Goal: Transaction & Acquisition: Obtain resource

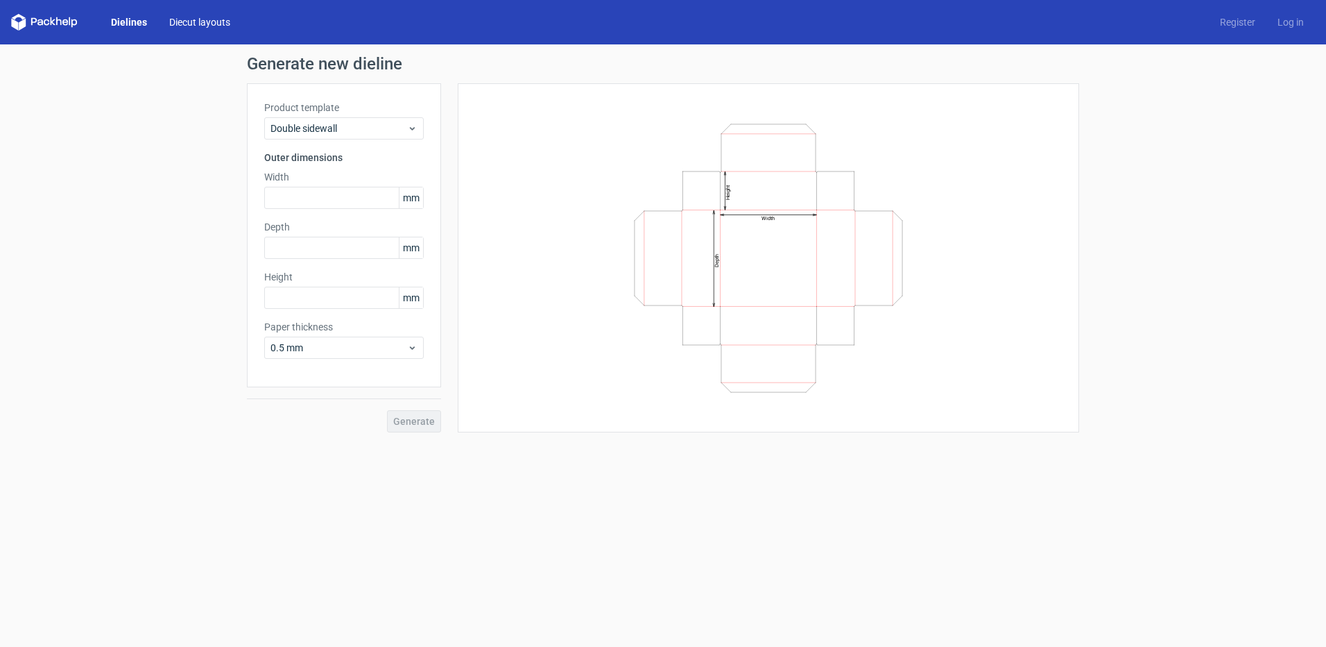
click at [191, 24] on link "Diecut layouts" at bounding box center [199, 22] width 83 height 14
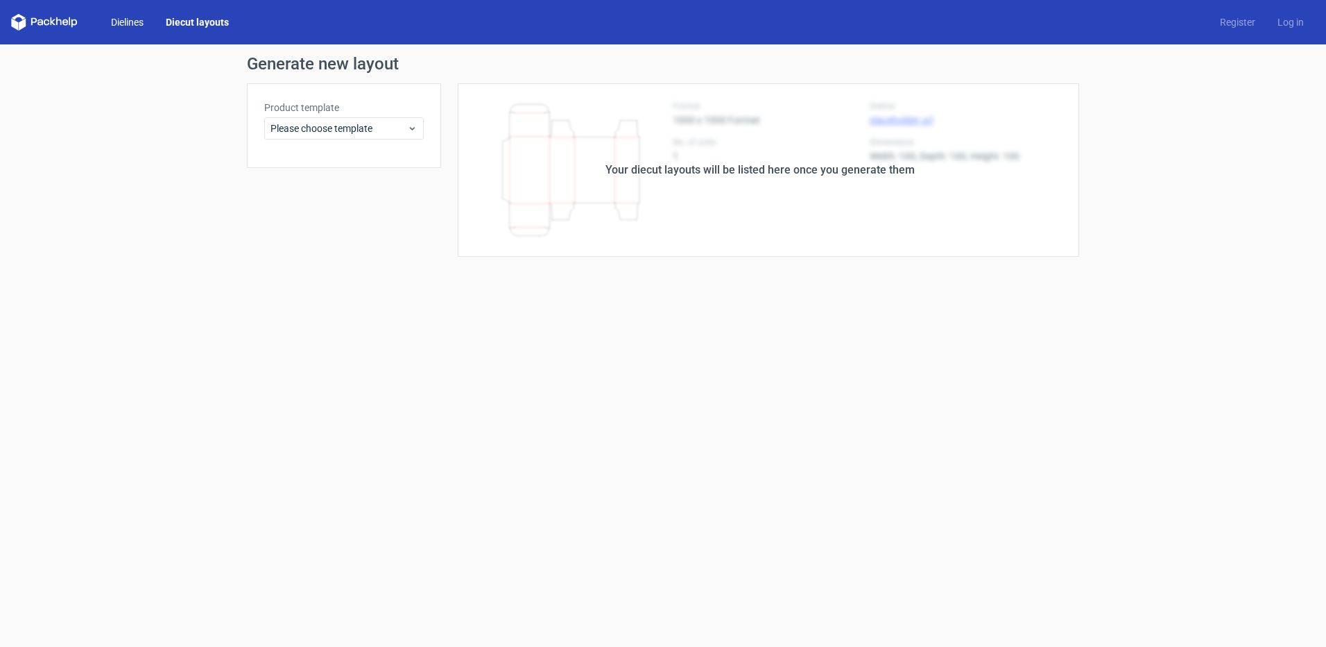
click at [142, 24] on link "Dielines" at bounding box center [127, 22] width 55 height 14
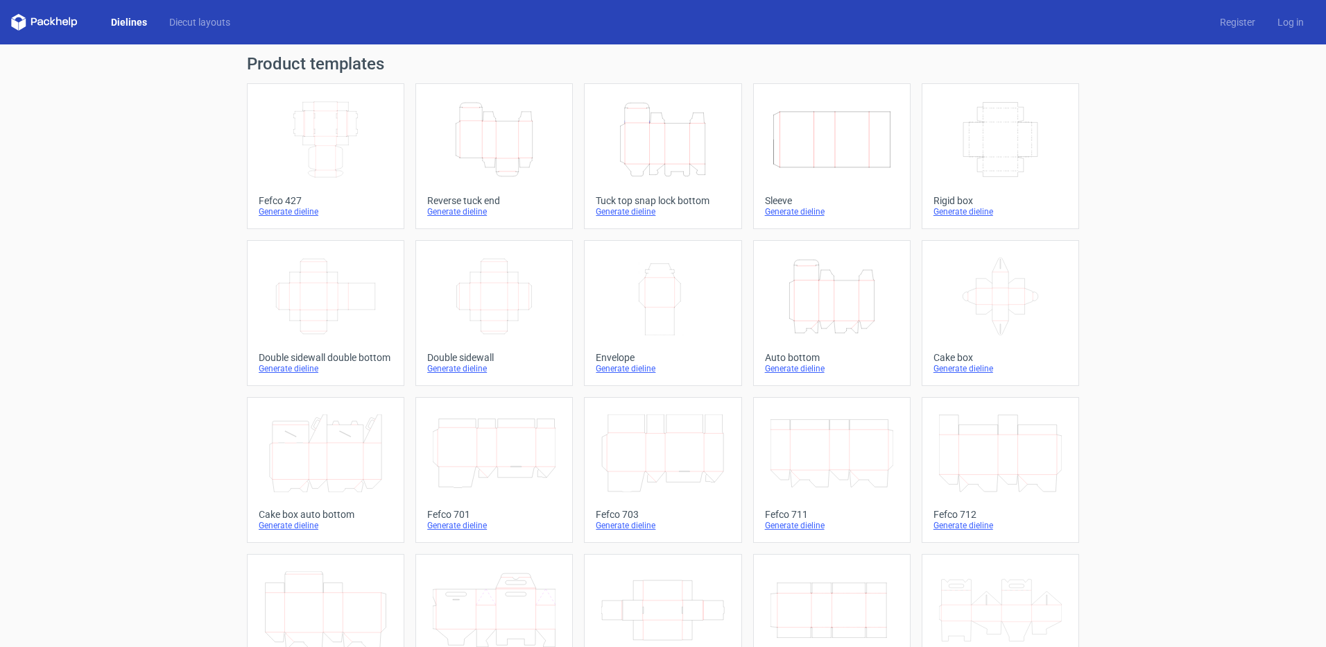
scroll to position [69, 0]
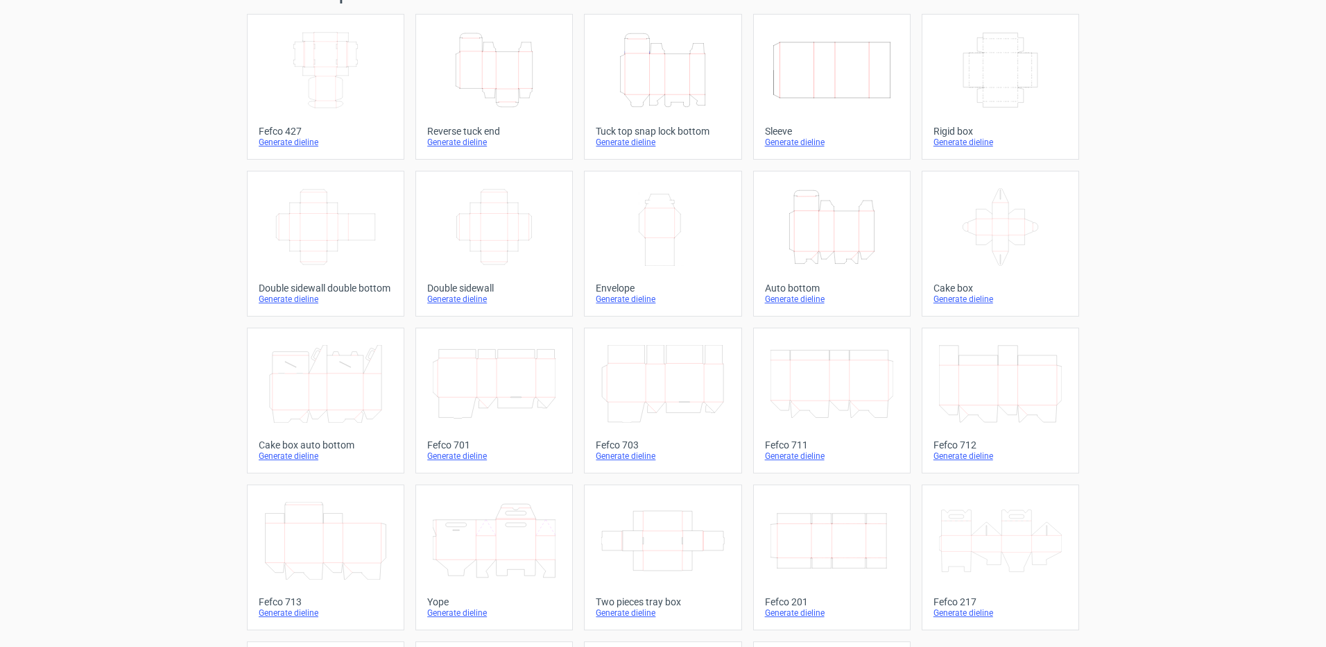
click at [503, 226] on icon "Width Depth Height" at bounding box center [494, 227] width 123 height 78
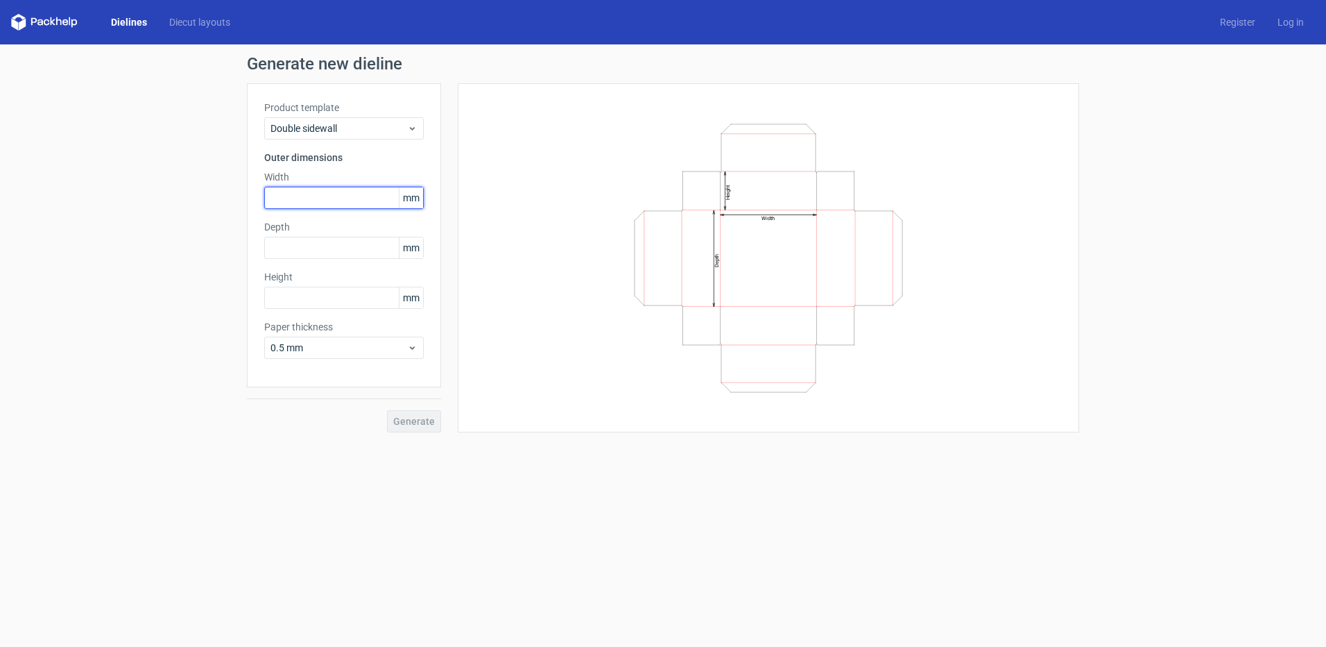
click at [316, 194] on input "text" at bounding box center [344, 198] width 160 height 22
type input "4"
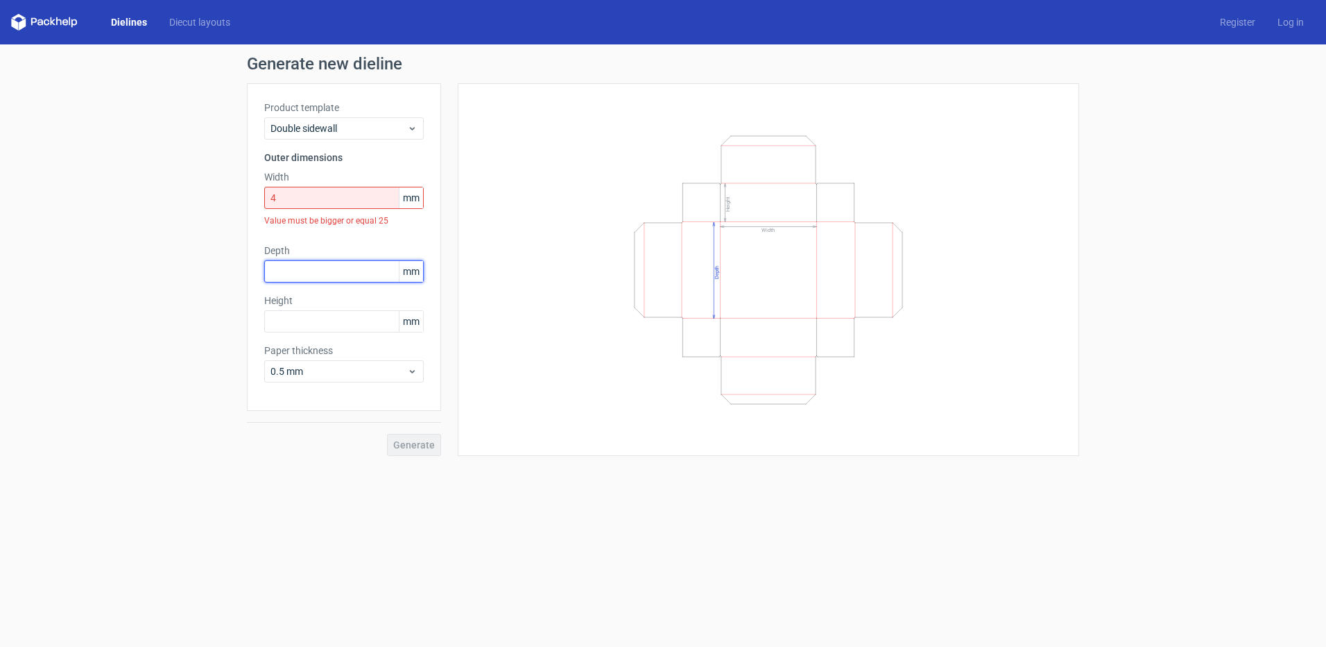
click at [302, 257] on div "Depth mm" at bounding box center [344, 263] width 160 height 39
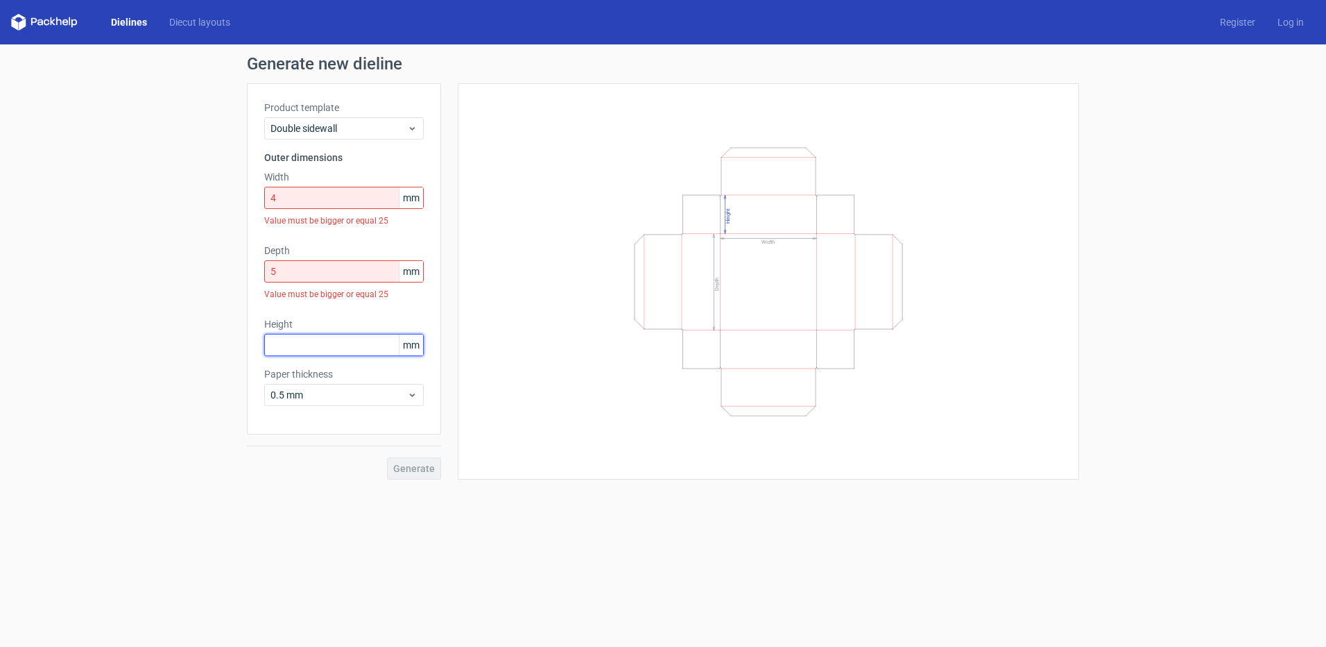
click at [302, 327] on div "Height mm" at bounding box center [344, 336] width 160 height 39
click at [301, 273] on input "5" at bounding box center [344, 271] width 160 height 22
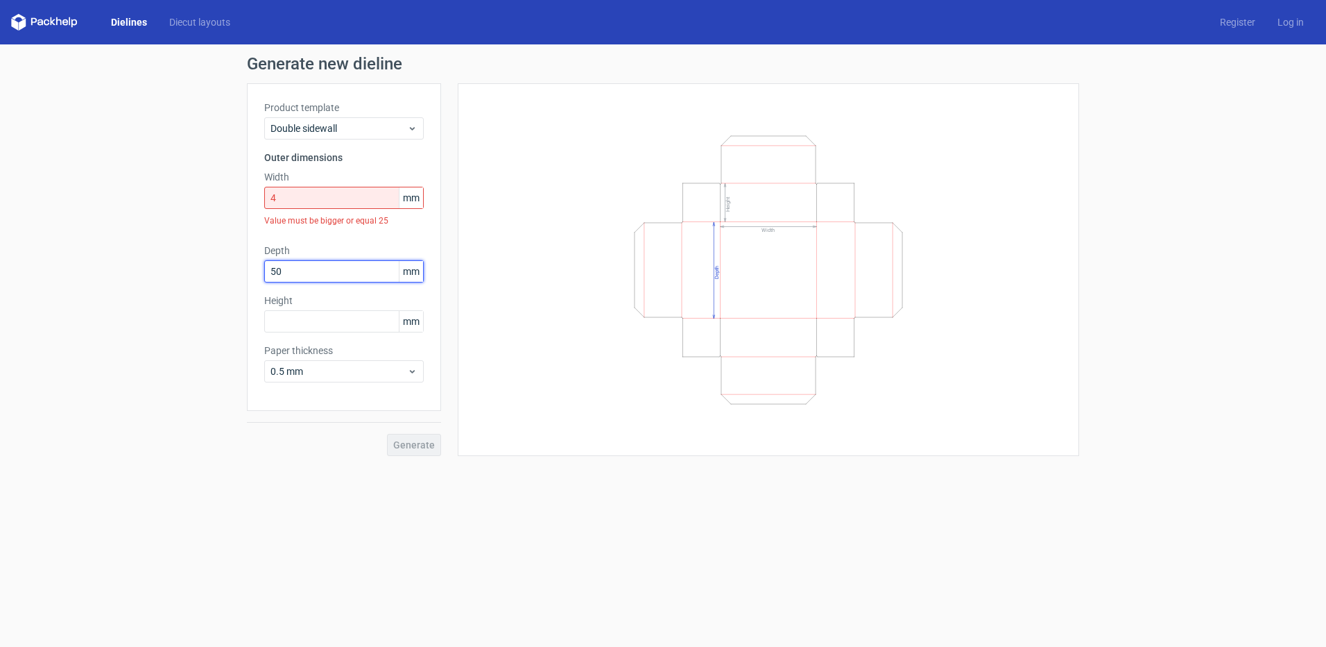
type input "50"
click at [302, 195] on input "4" at bounding box center [344, 198] width 160 height 22
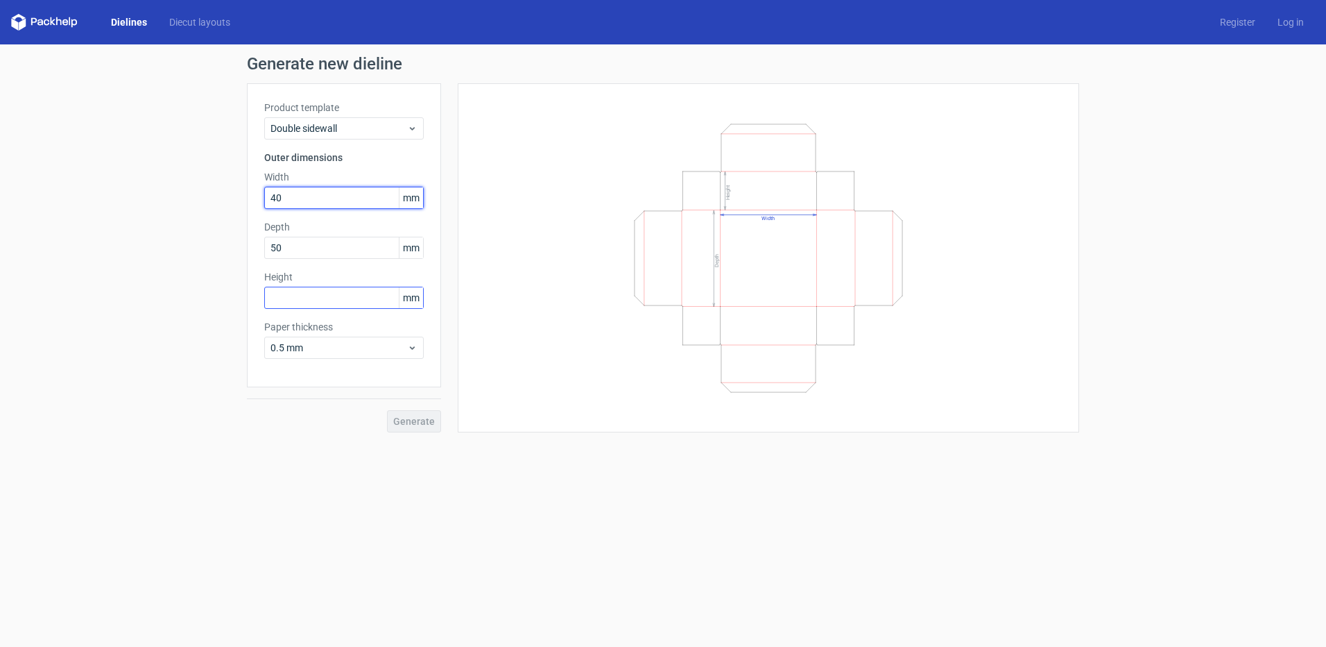
type input "40"
click at [302, 299] on input "text" at bounding box center [344, 298] width 160 height 22
type input "50"
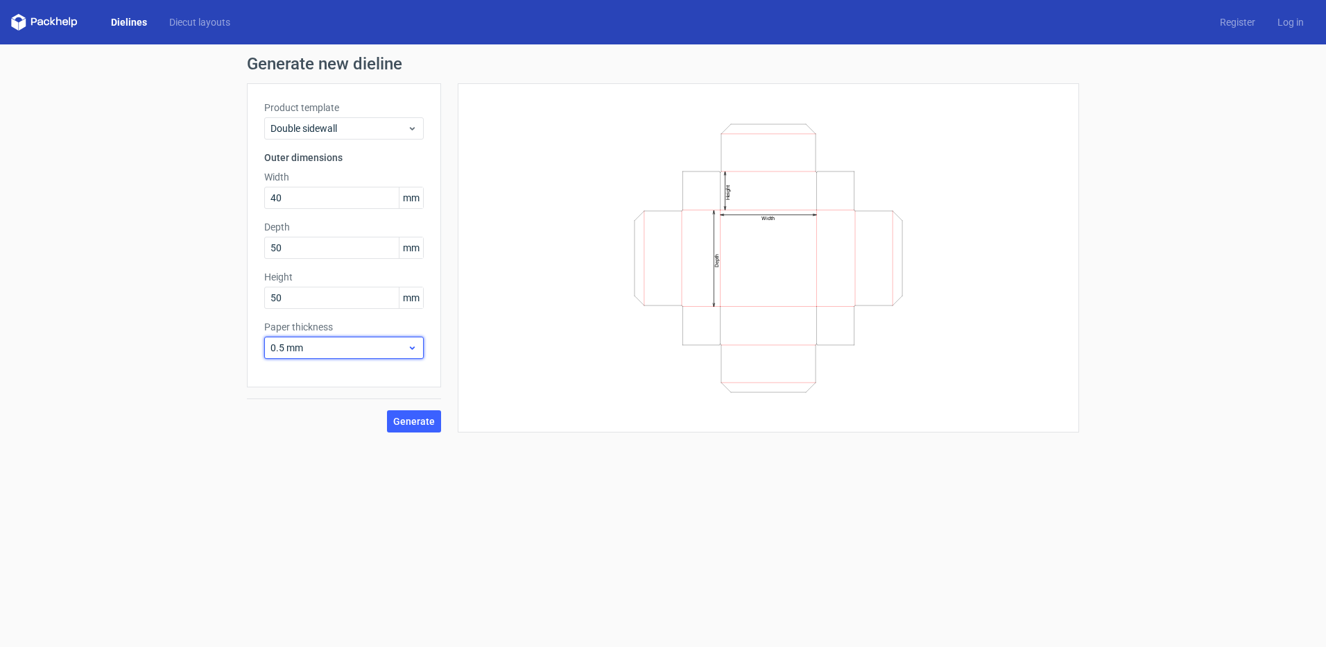
click at [318, 344] on span "0.5 mm" at bounding box center [339, 348] width 137 height 14
click at [316, 444] on div "1.5 mm" at bounding box center [344, 445] width 148 height 22
click at [311, 298] on input "50" at bounding box center [344, 298] width 160 height 22
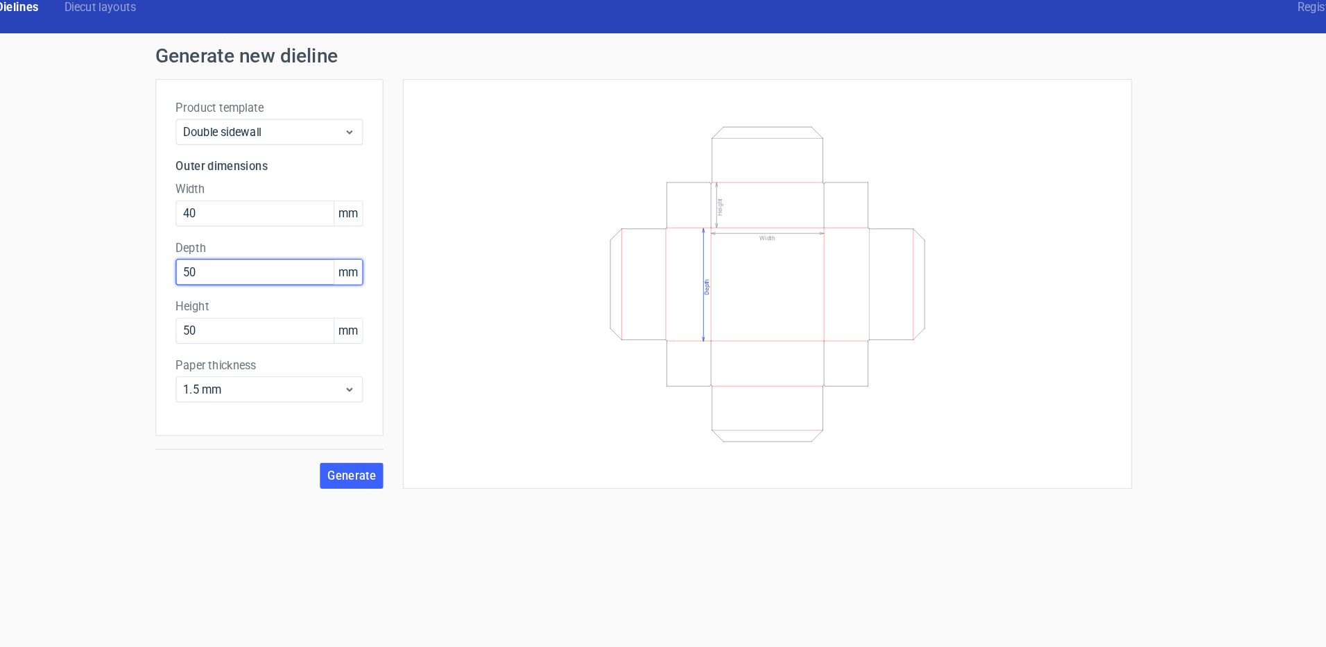
drag, startPoint x: 283, startPoint y: 250, endPoint x: 204, endPoint y: 243, distance: 79.4
click at [204, 243] on div "Generate new dieline Product template Double sidewall Outer dimensions Width 40…" at bounding box center [663, 243] width 1326 height 399
type input "40"
drag, startPoint x: 148, startPoint y: 206, endPoint x: 114, endPoint y: 196, distance: 35.6
click at [112, 192] on div "Generate new dieline Product template Double sidewall Outer dimensions Width 40…" at bounding box center [663, 243] width 1326 height 399
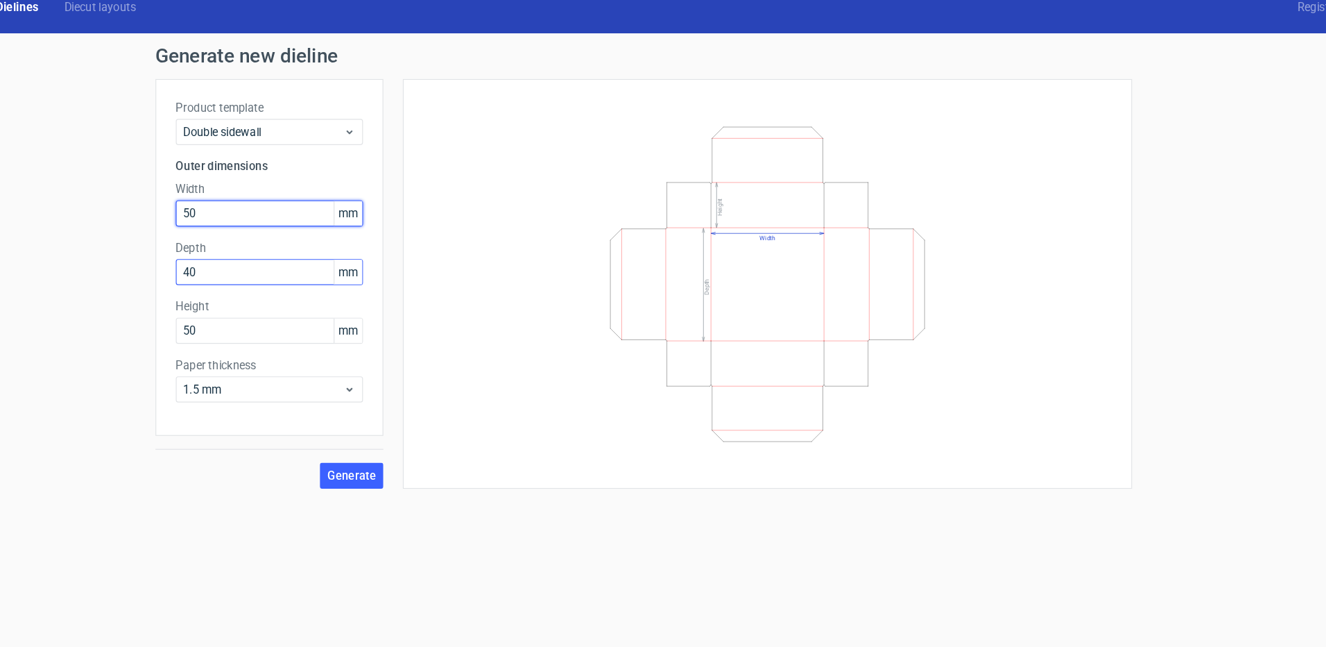
type input "50"
click at [299, 254] on input "40" at bounding box center [344, 248] width 160 height 22
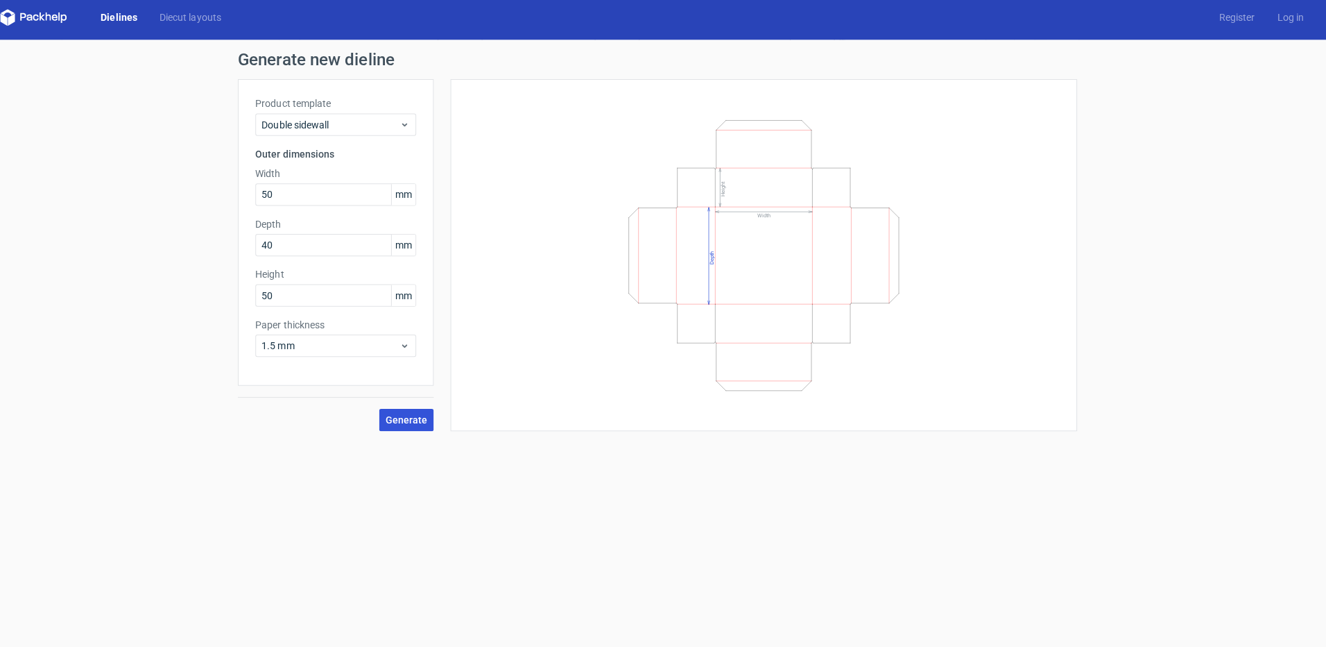
click at [419, 425] on span "Generate" at bounding box center [414, 421] width 42 height 10
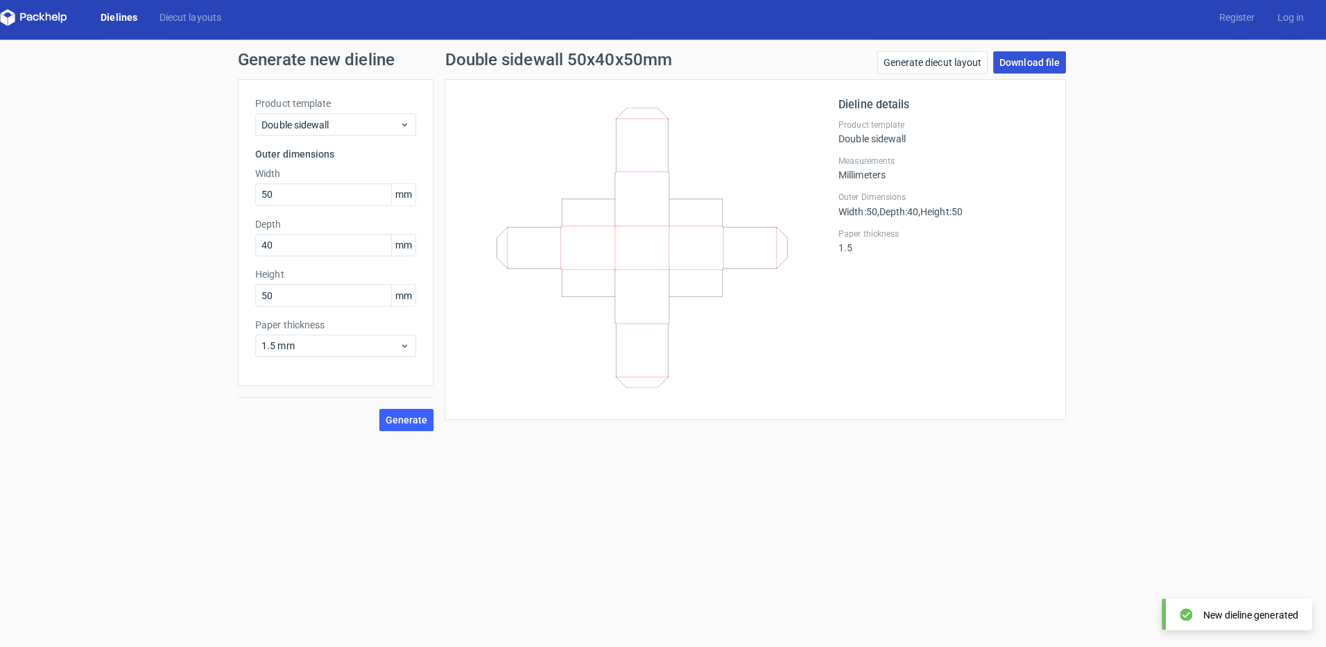
click at [1027, 69] on link "Download file" at bounding box center [1032, 67] width 72 height 22
click at [127, 26] on link "Dielines" at bounding box center [129, 22] width 58 height 14
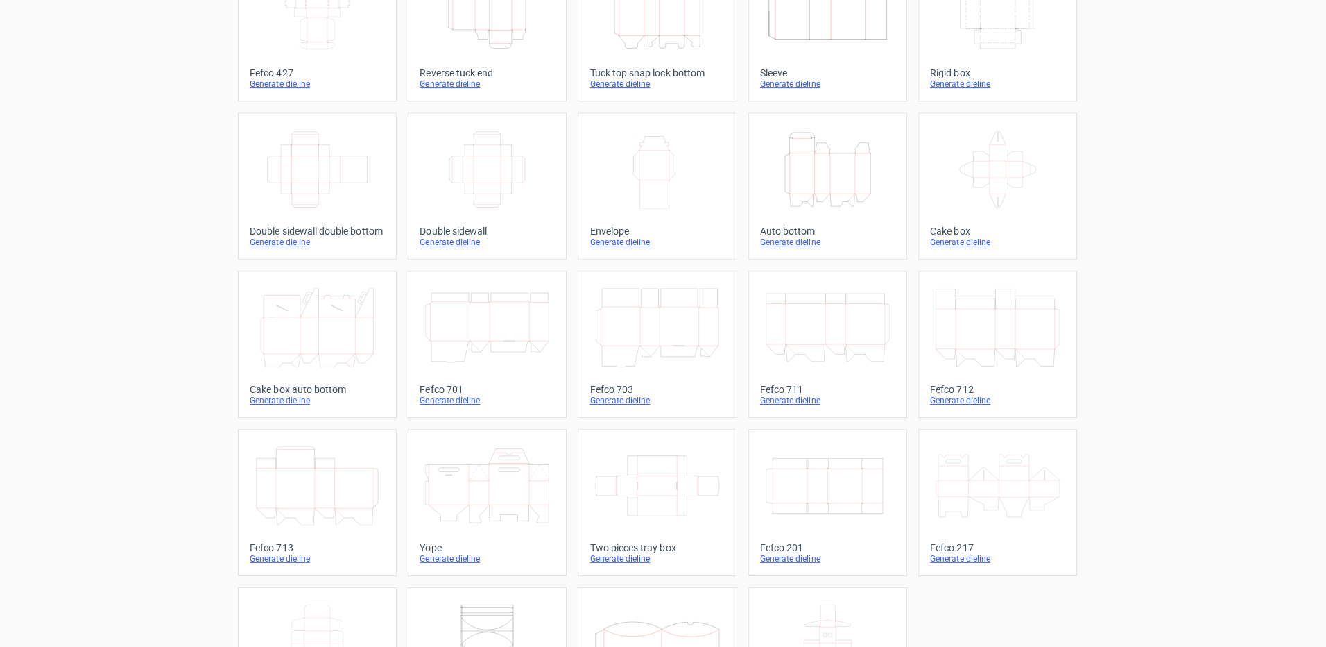
scroll to position [137, 0]
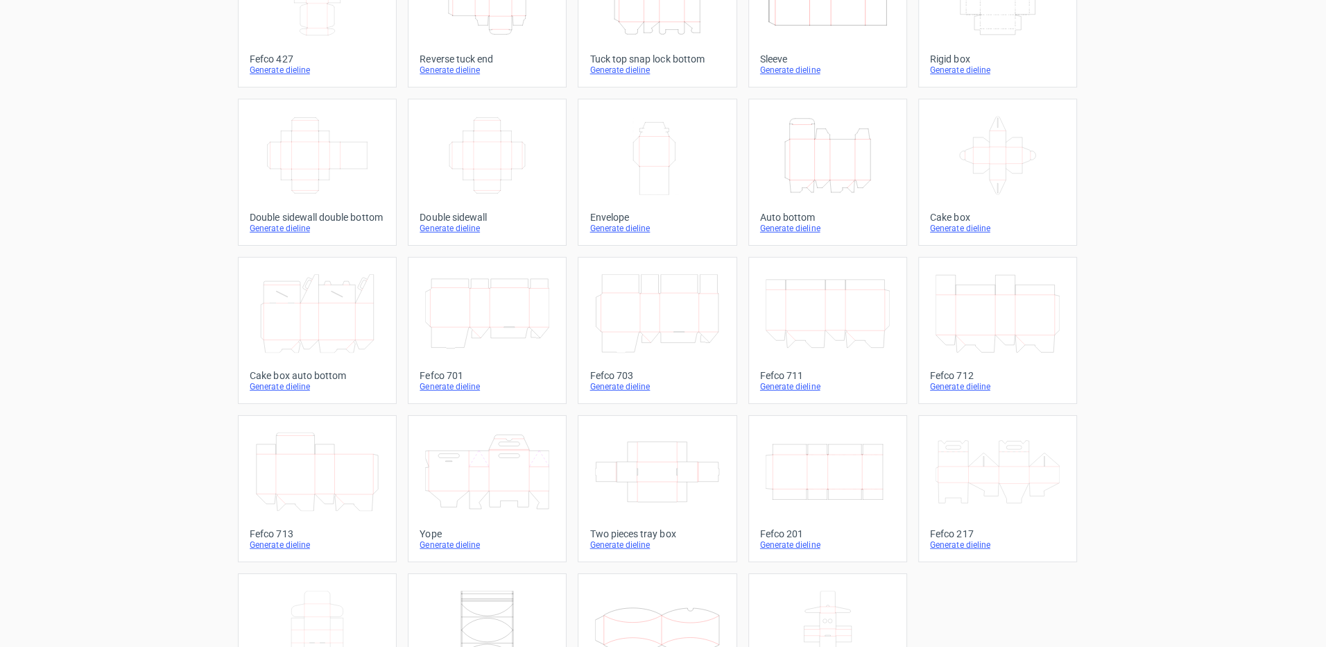
click at [470, 147] on icon "Width Depth Height" at bounding box center [494, 159] width 123 height 78
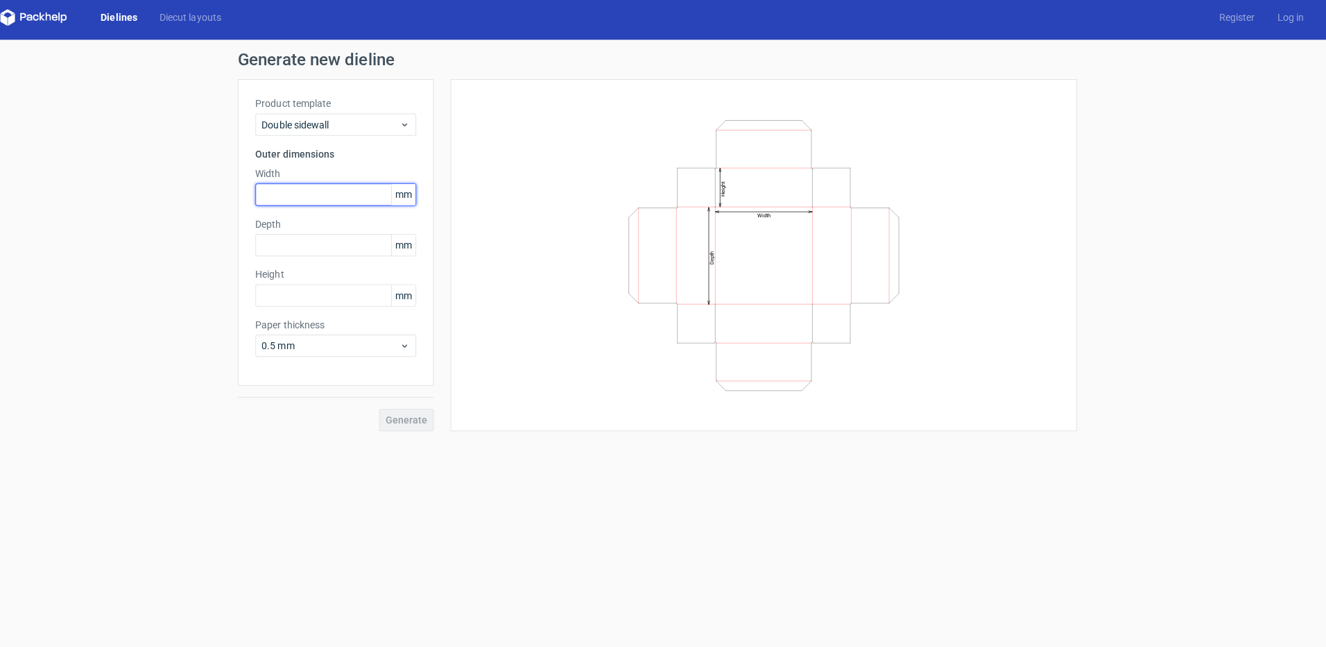
click at [307, 194] on input "text" at bounding box center [344, 198] width 160 height 22
click at [298, 244] on input "text" at bounding box center [344, 248] width 160 height 22
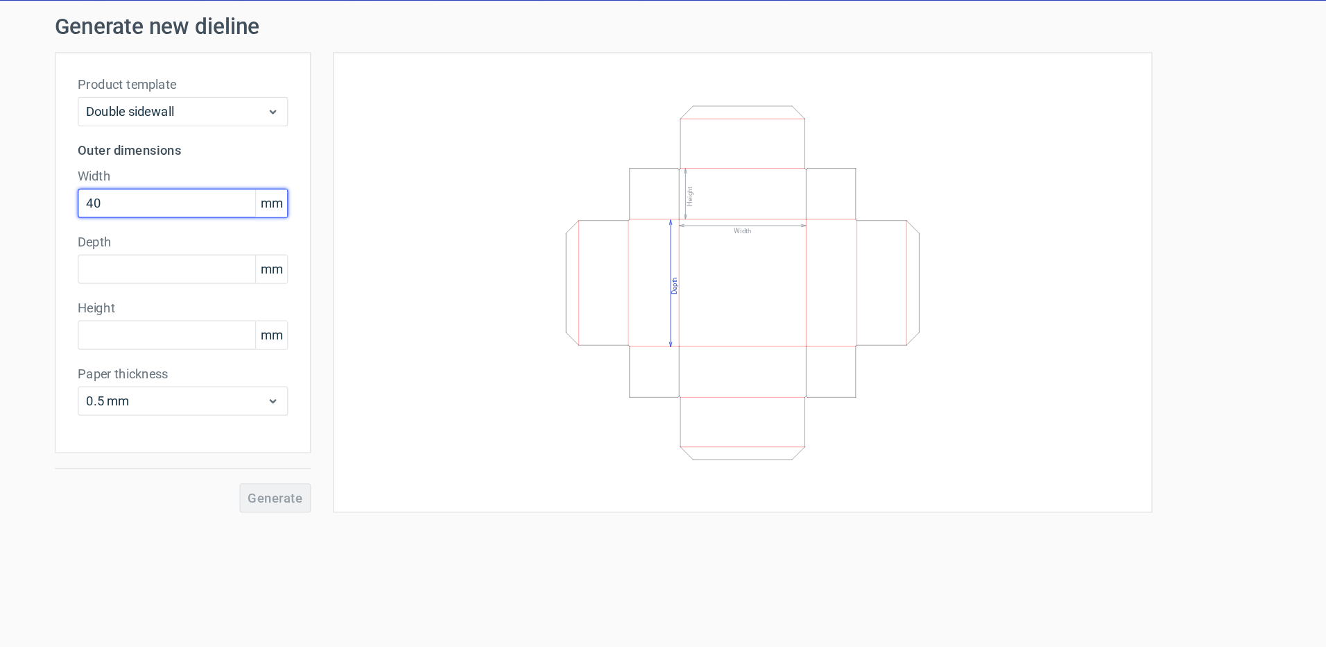
click at [275, 203] on input "40" at bounding box center [344, 198] width 160 height 22
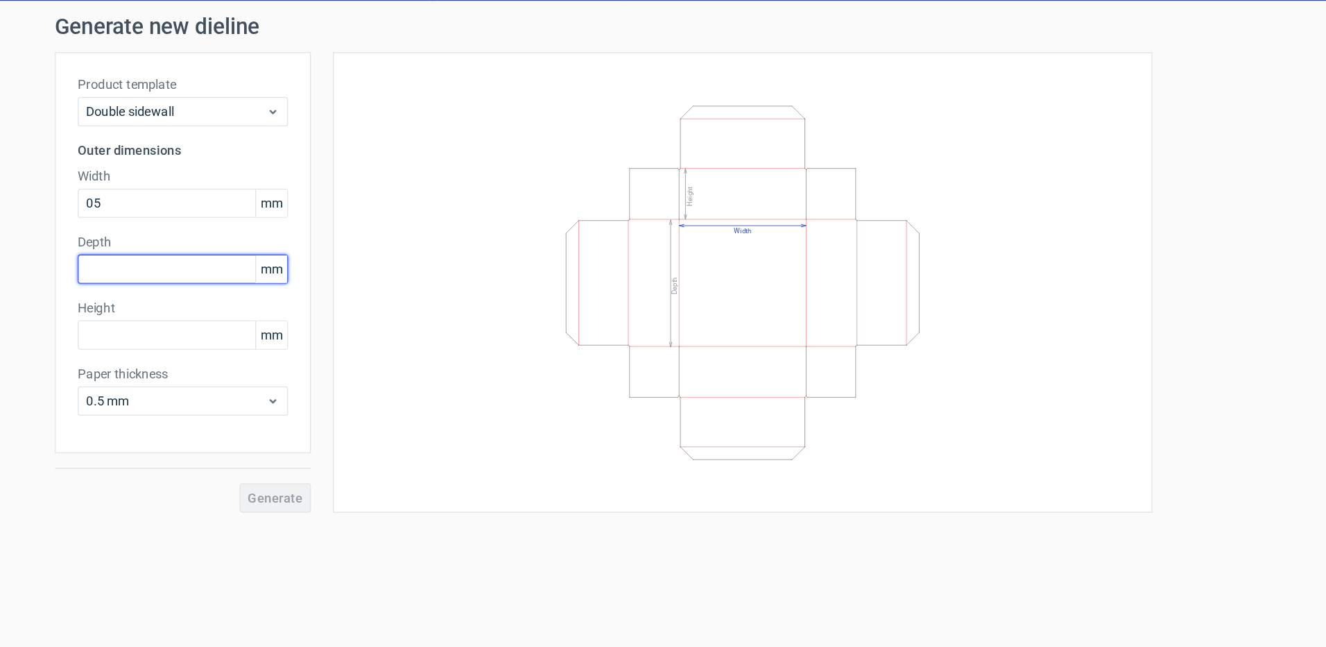
click at [302, 255] on div "Depth mm" at bounding box center [344, 239] width 160 height 39
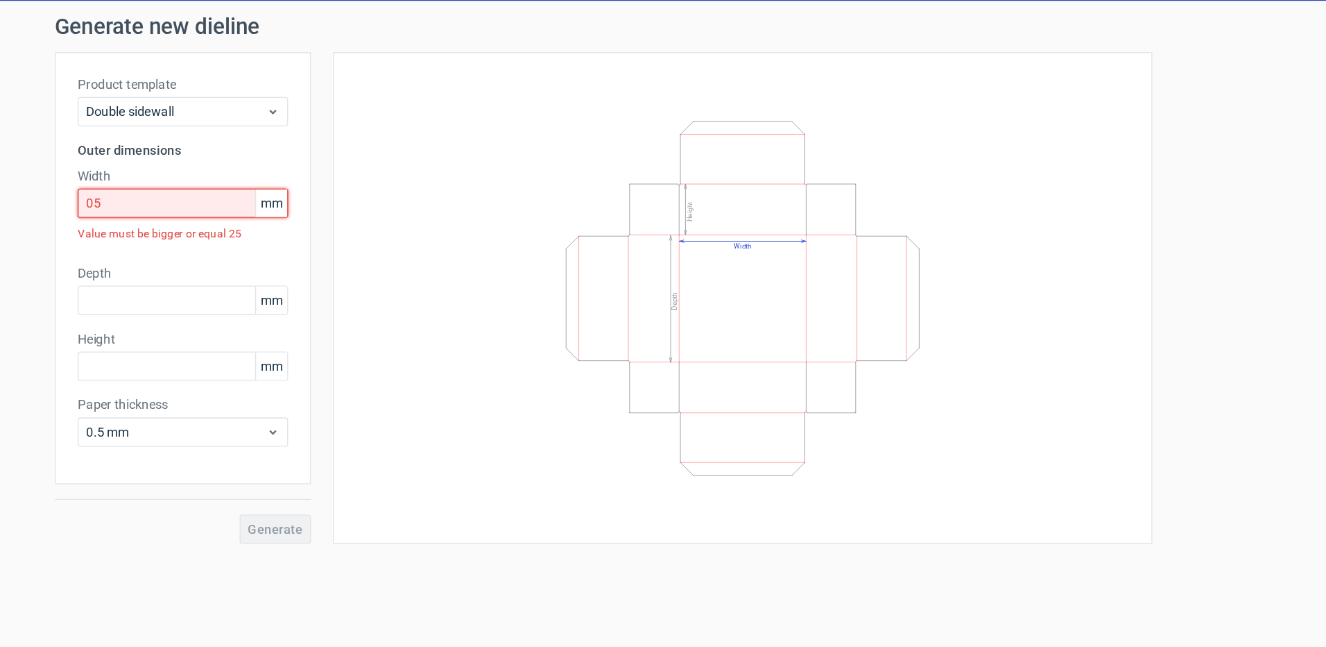
click at [203, 184] on div "Generate new dieline Product template Double sidewall Outer dimensions Width 05…" at bounding box center [663, 255] width 1326 height 423
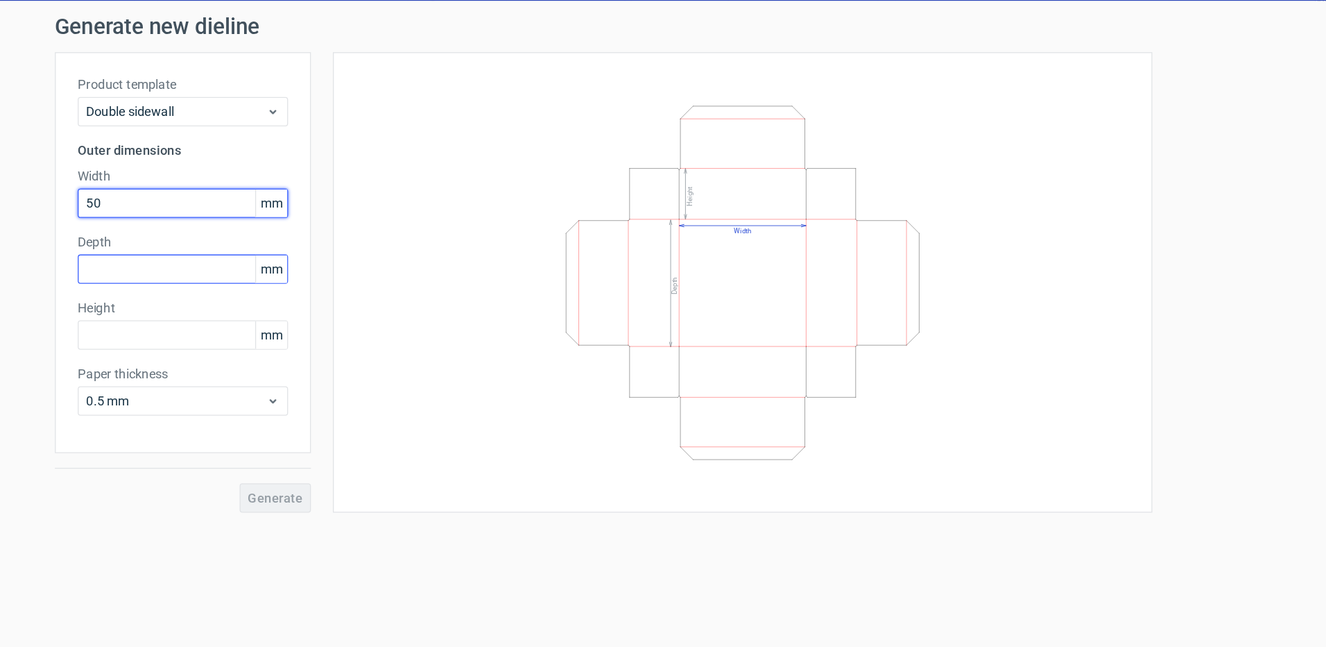
type input "50"
click at [334, 248] on input "text" at bounding box center [344, 248] width 160 height 22
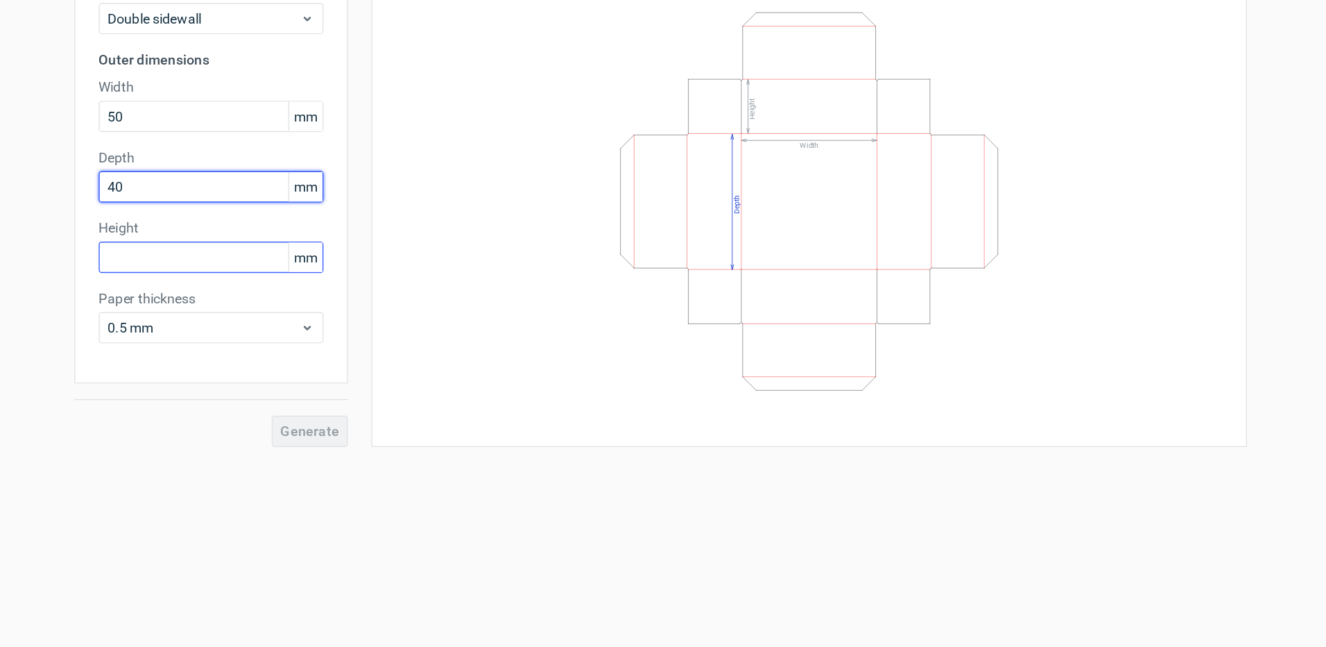
type input "40"
click at [300, 296] on input "text" at bounding box center [344, 298] width 160 height 22
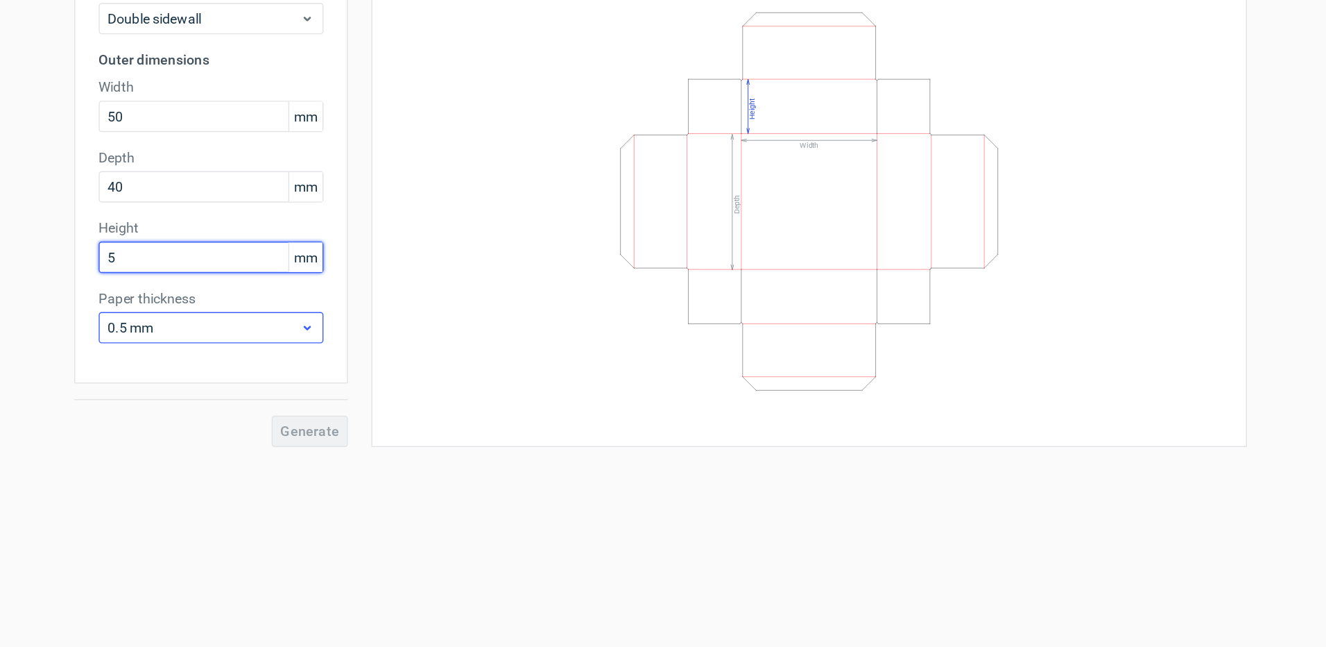
type input "5"
click at [296, 342] on div "Product template Double sidewall Outer dimensions Width 50 mm Depth 40 mm Heigh…" at bounding box center [344, 235] width 194 height 304
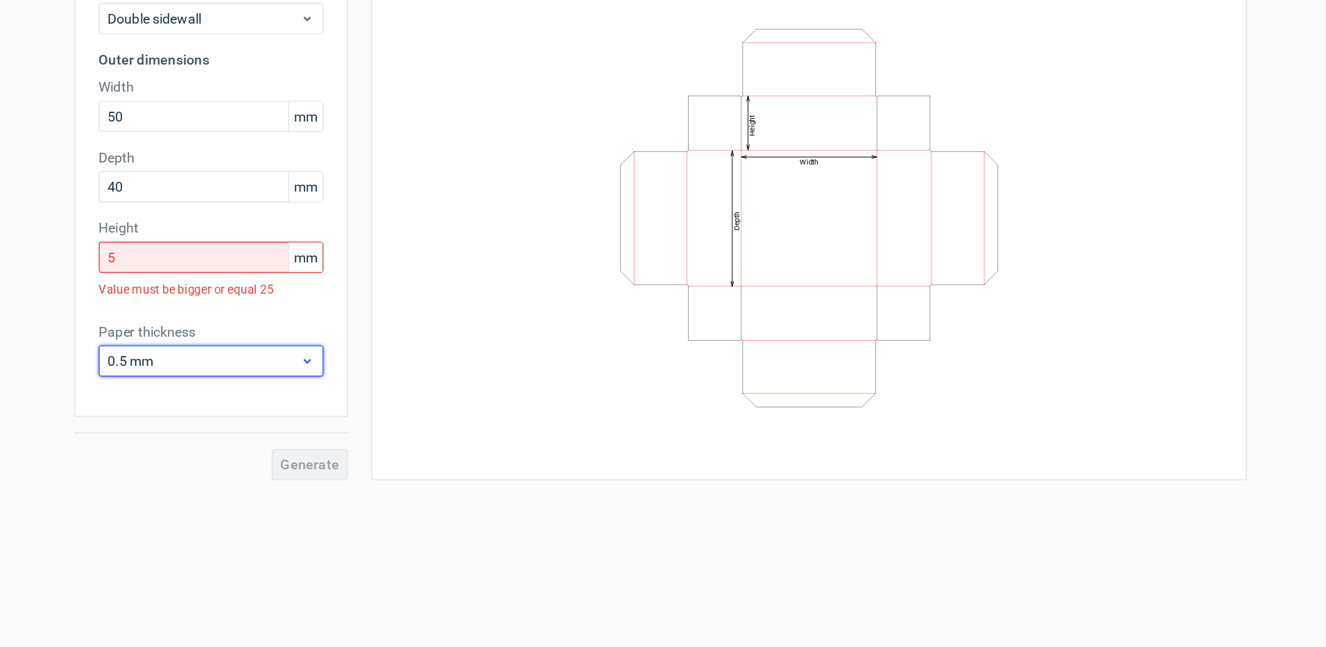
click at [296, 377] on span "0.5 mm" at bounding box center [339, 371] width 137 height 14
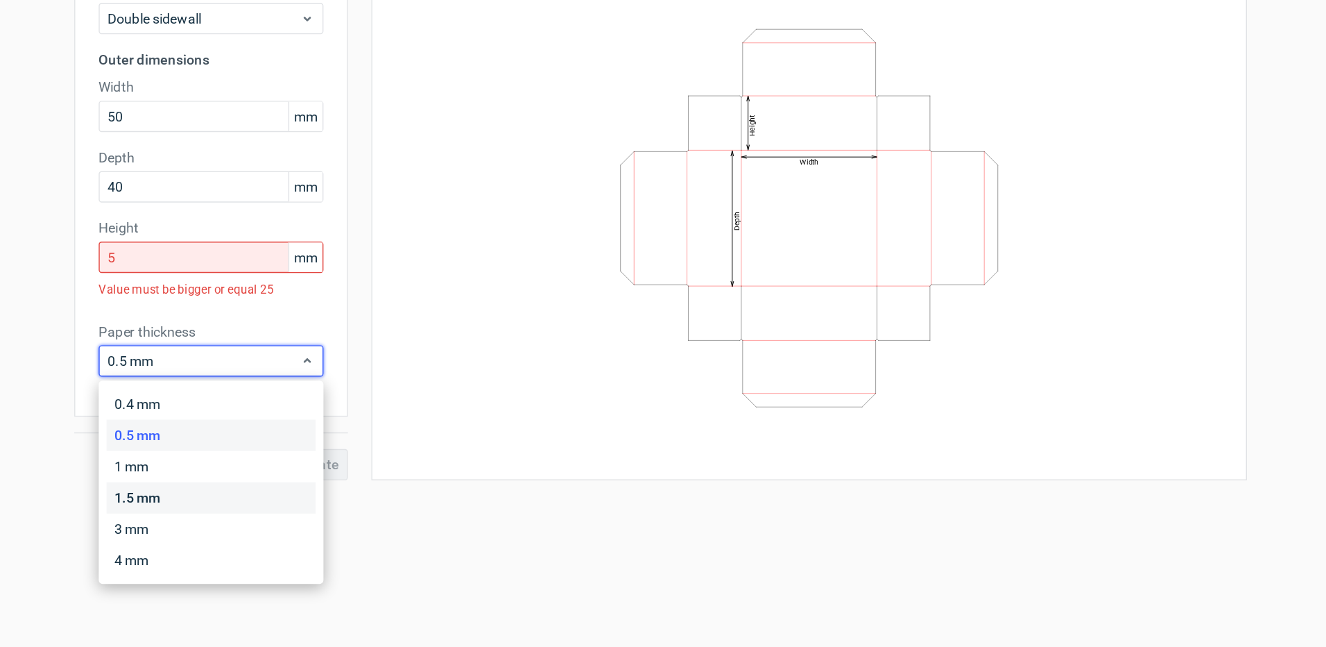
click at [289, 468] on div "1.5 mm" at bounding box center [344, 468] width 148 height 22
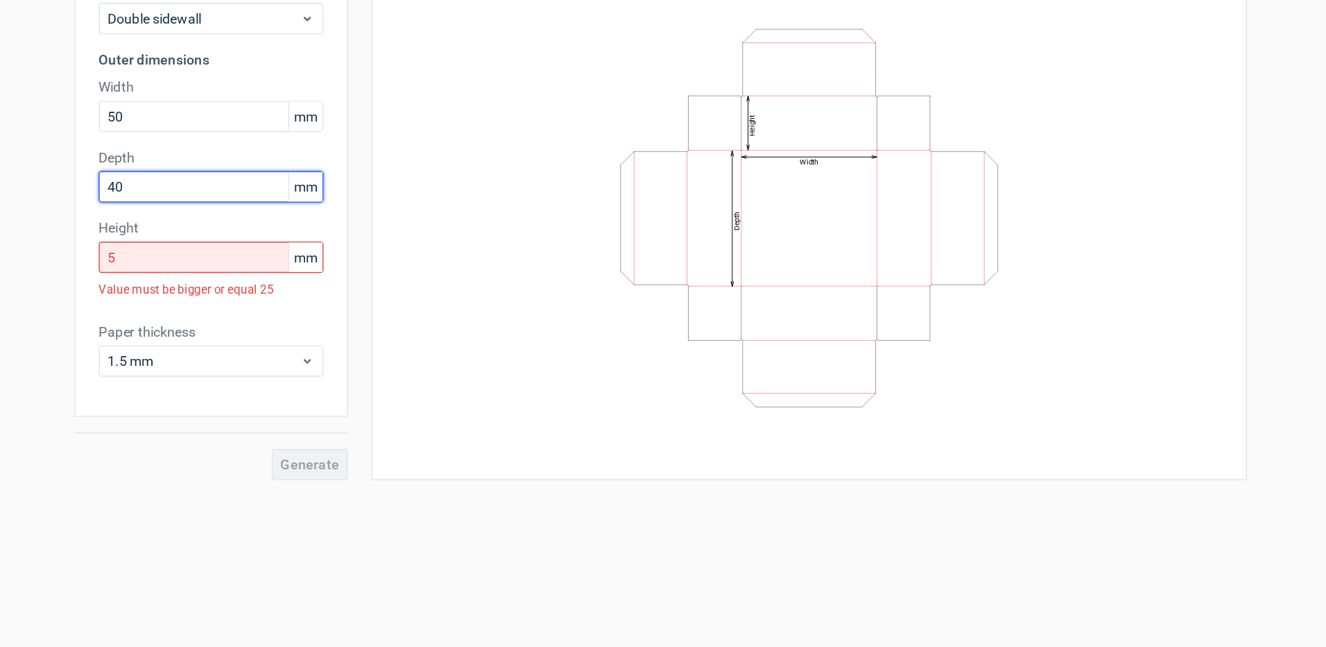
click at [298, 244] on input "40" at bounding box center [344, 248] width 160 height 22
type input "400"
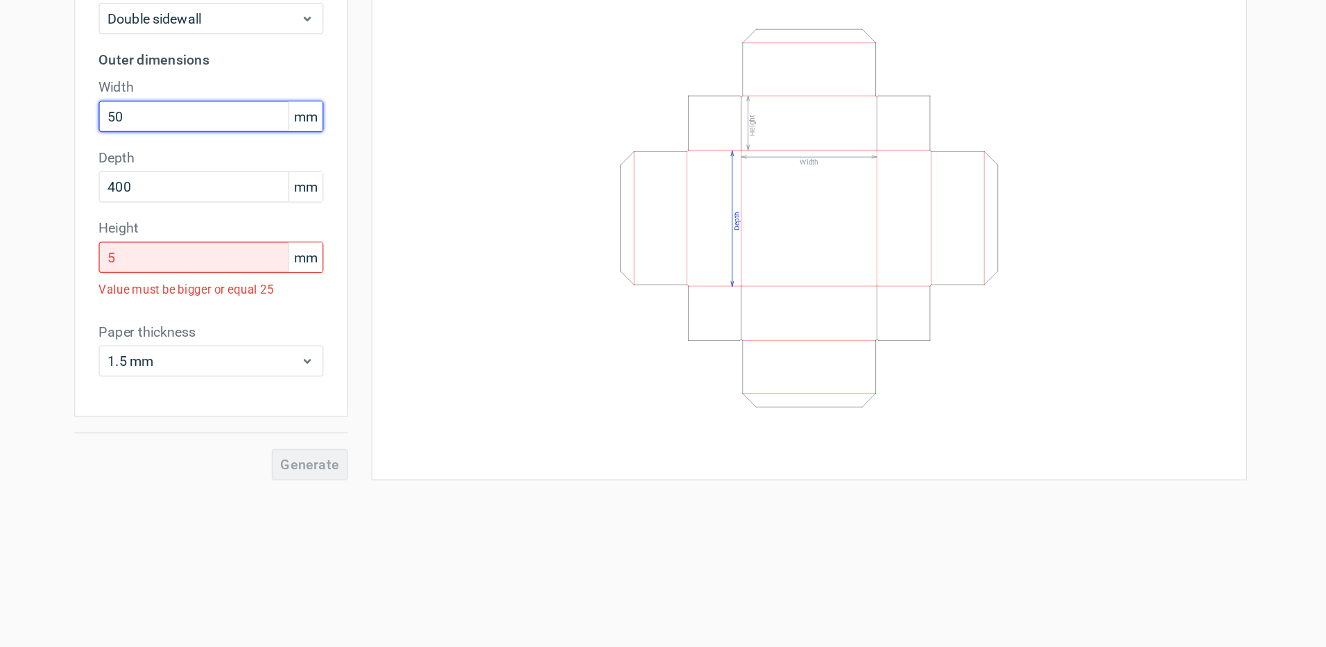
click at [299, 198] on input "50" at bounding box center [344, 198] width 160 height 22
type input "500"
click at [304, 295] on input "5" at bounding box center [344, 298] width 160 height 22
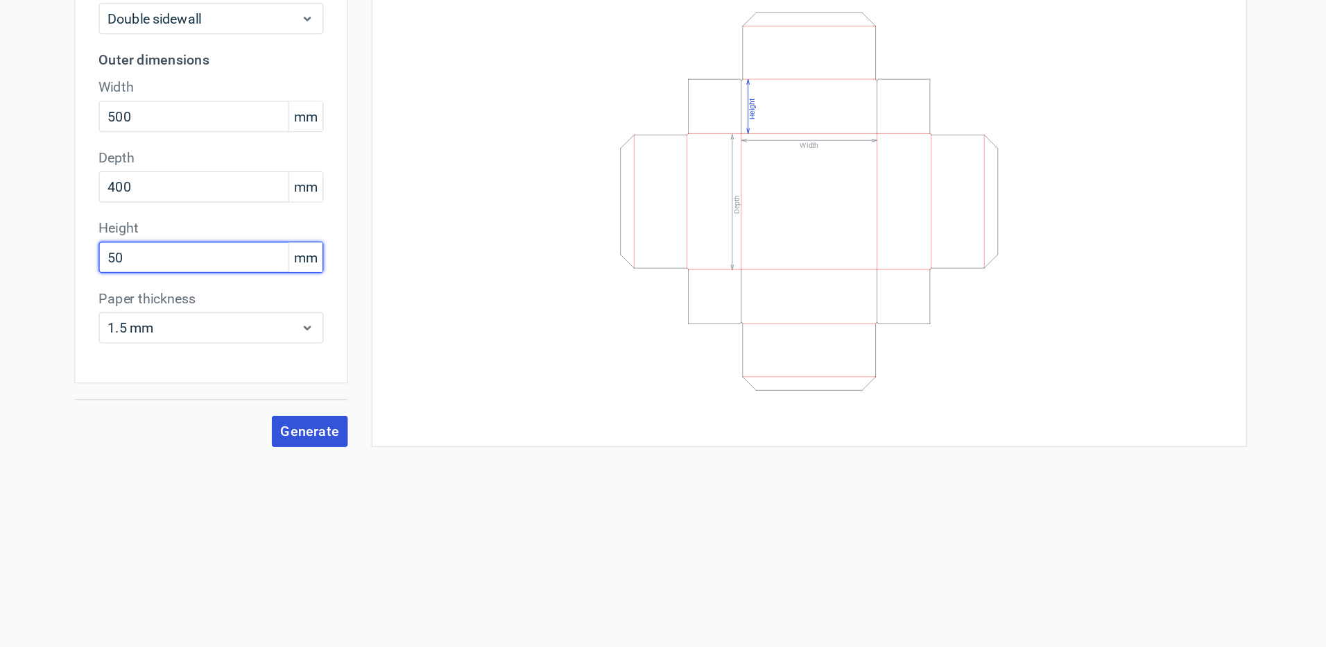
type input "50"
click at [426, 418] on span "Generate" at bounding box center [414, 421] width 42 height 10
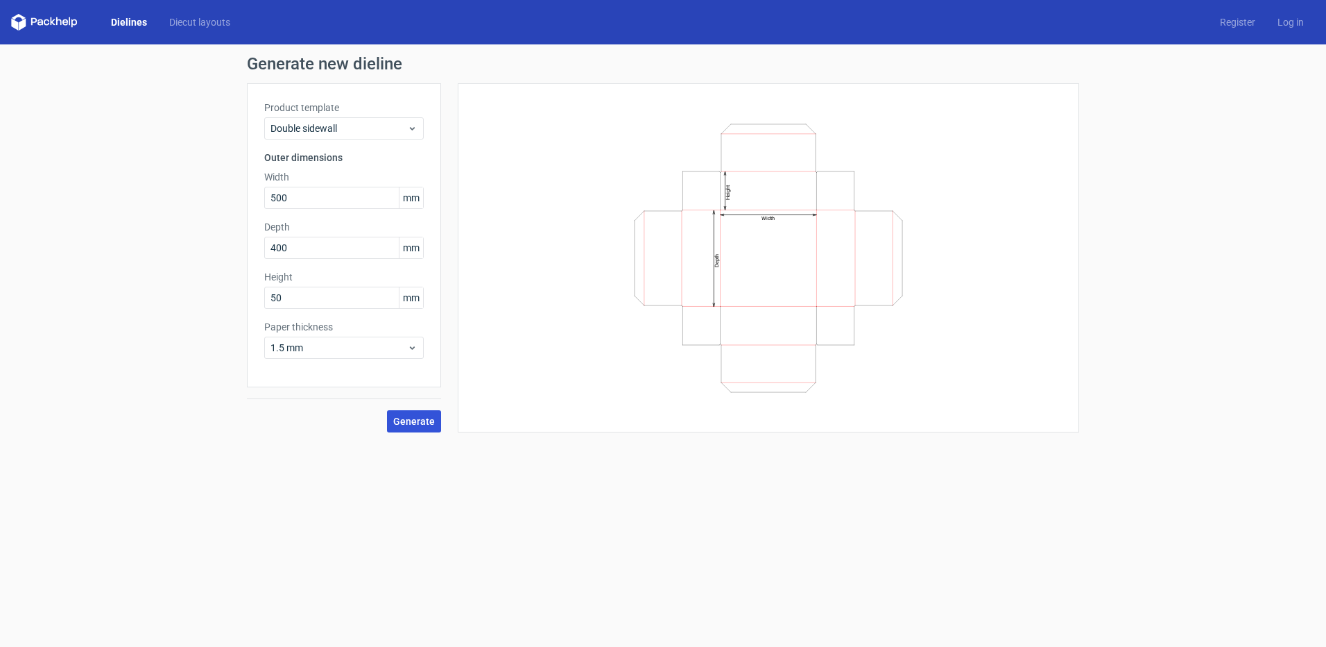
click at [408, 416] on span "Generate" at bounding box center [414, 421] width 42 height 10
click at [963, 528] on form "Generate new dieline Product template Double sidewall Outer dimensions Width 50…" at bounding box center [663, 345] width 1326 height 602
click at [416, 417] on span "Generate" at bounding box center [414, 421] width 42 height 10
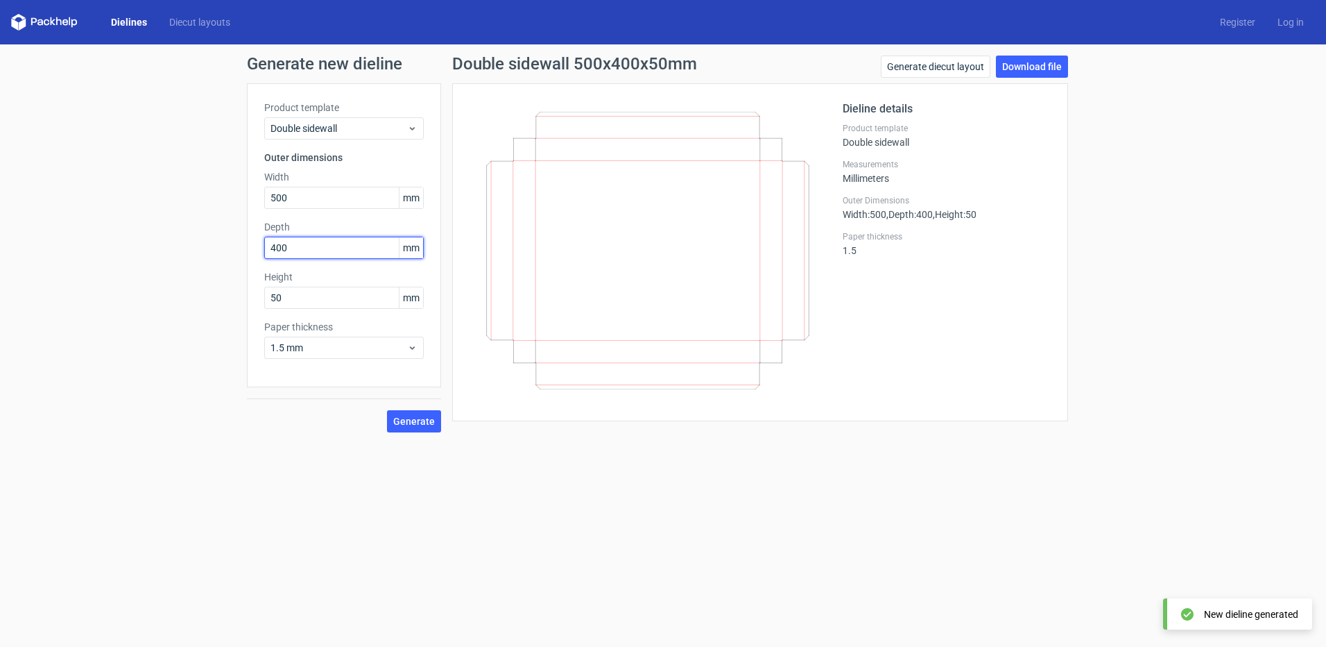
drag, startPoint x: 303, startPoint y: 248, endPoint x: 225, endPoint y: 263, distance: 79.7
click at [225, 263] on div "Generate new dieline Product template Double sidewall Outer dimensions Width 50…" at bounding box center [663, 243] width 1326 height 399
type input "40"
drag, startPoint x: 316, startPoint y: 205, endPoint x: 98, endPoint y: 207, distance: 218.5
click at [98, 207] on div "Generate new dieline Product template Double sidewall Outer dimensions Width 50…" at bounding box center [663, 243] width 1326 height 399
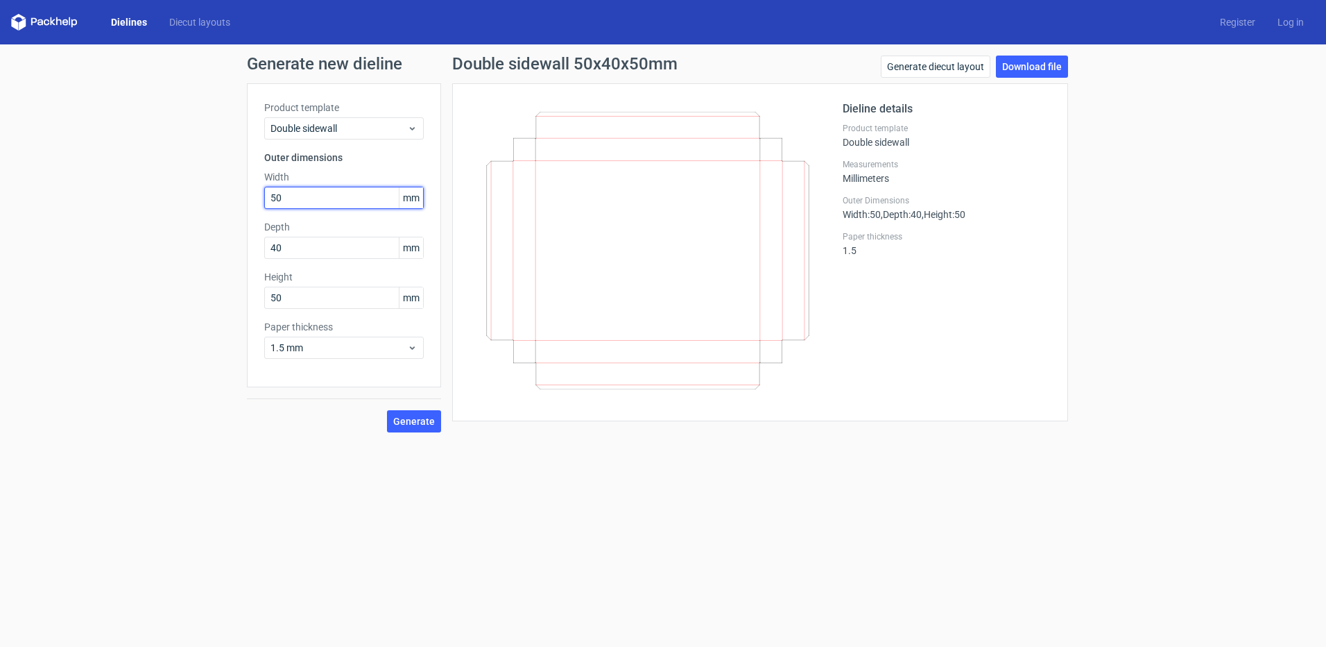
type input "50"
click at [301, 284] on div "Height 50 mm" at bounding box center [344, 289] width 160 height 39
click at [303, 305] on input "50" at bounding box center [344, 298] width 160 height 22
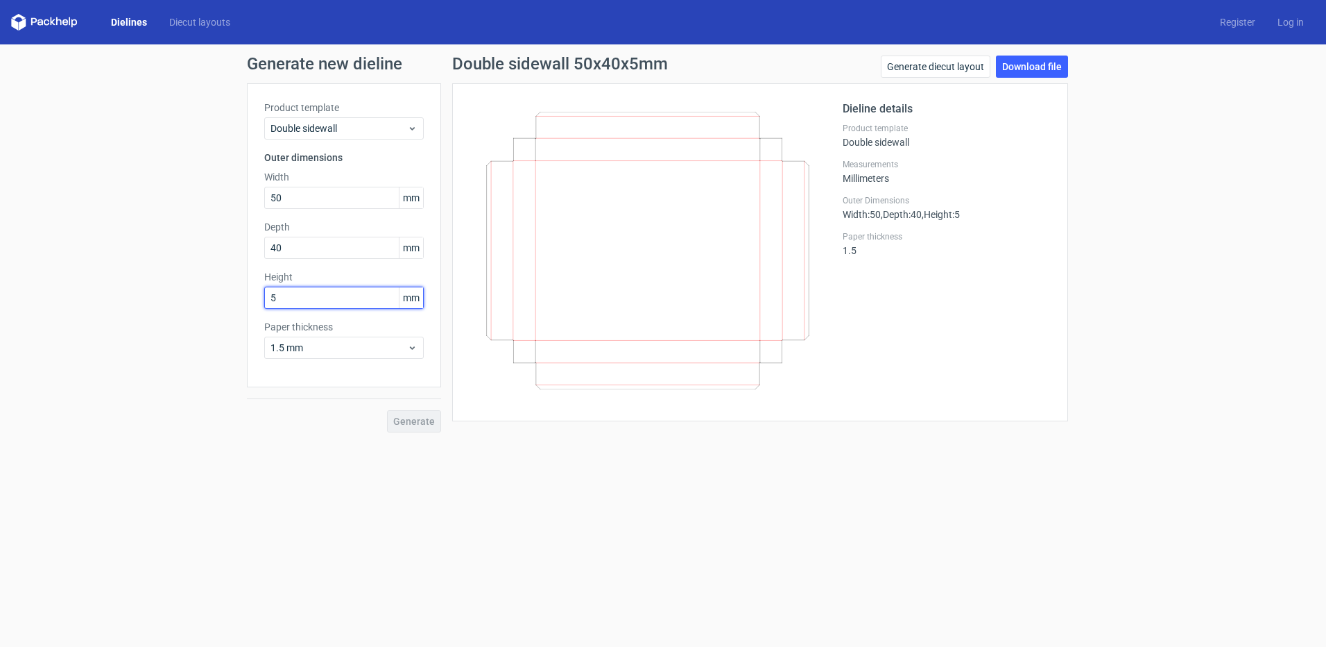
type input "50"
click at [408, 419] on span "Generate" at bounding box center [414, 421] width 42 height 10
click at [411, 420] on span "Generate" at bounding box center [414, 421] width 42 height 10
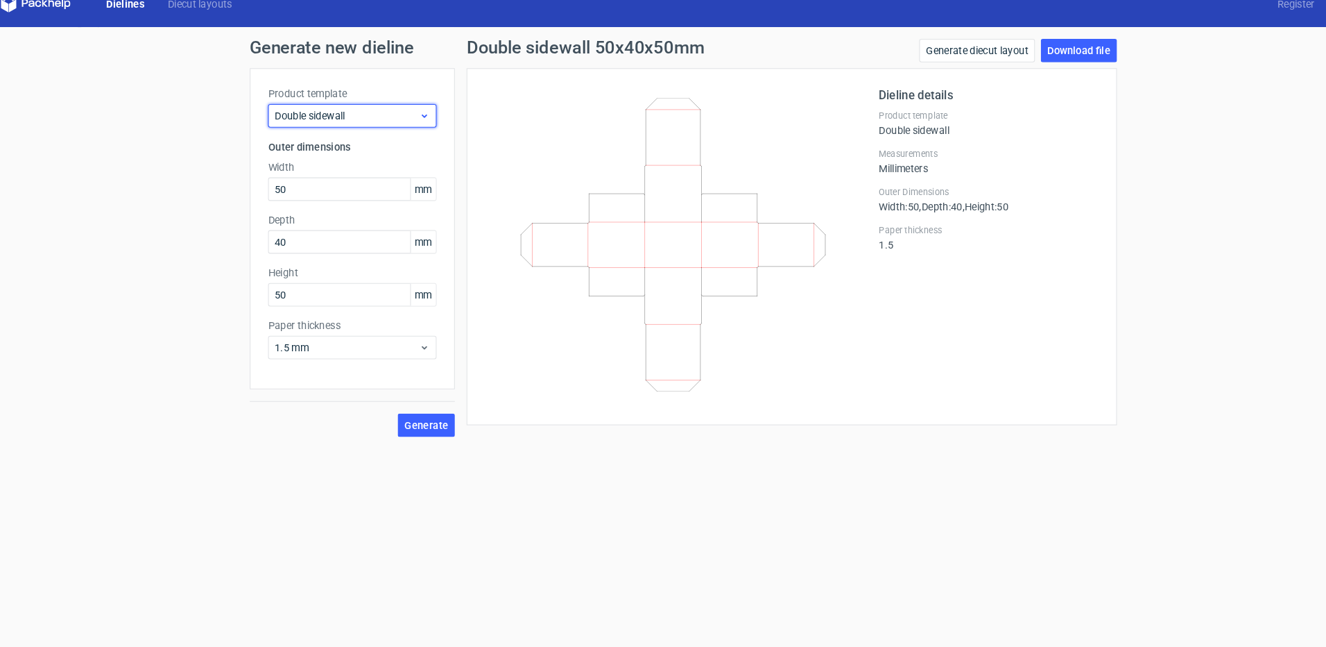
click at [356, 133] on span "Double sidewall" at bounding box center [339, 128] width 137 height 14
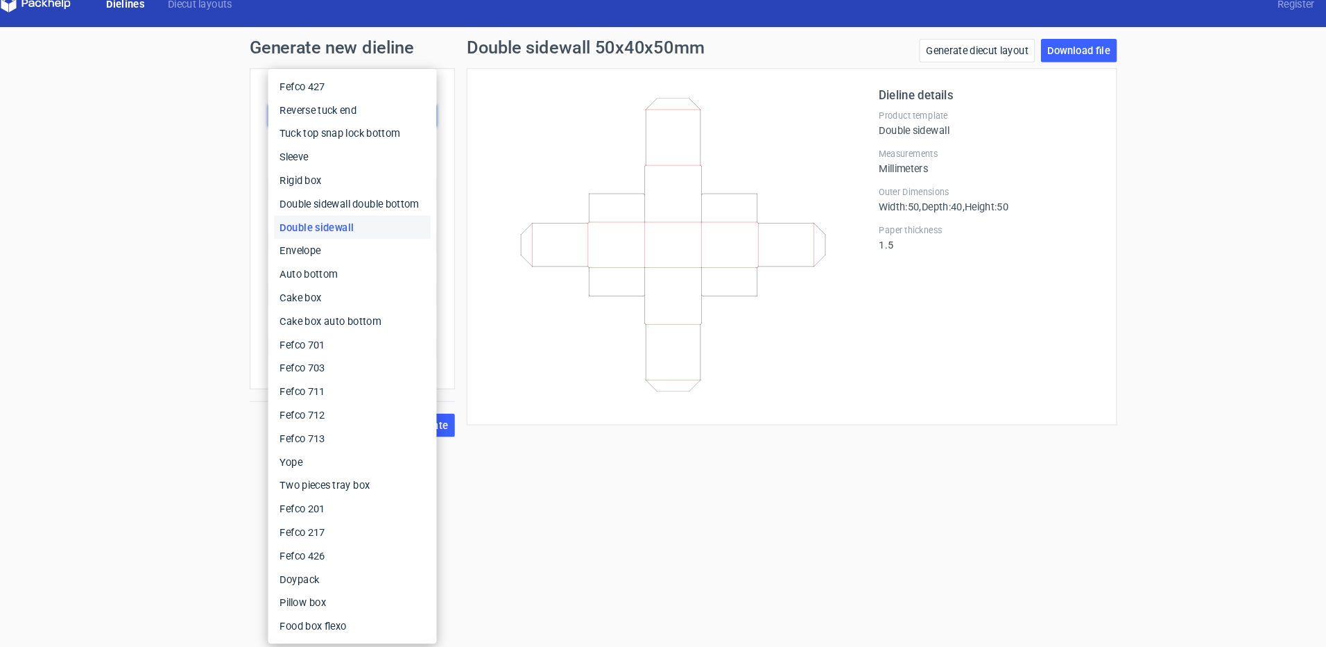
click at [373, 239] on div "Double sidewall" at bounding box center [344, 234] width 148 height 22
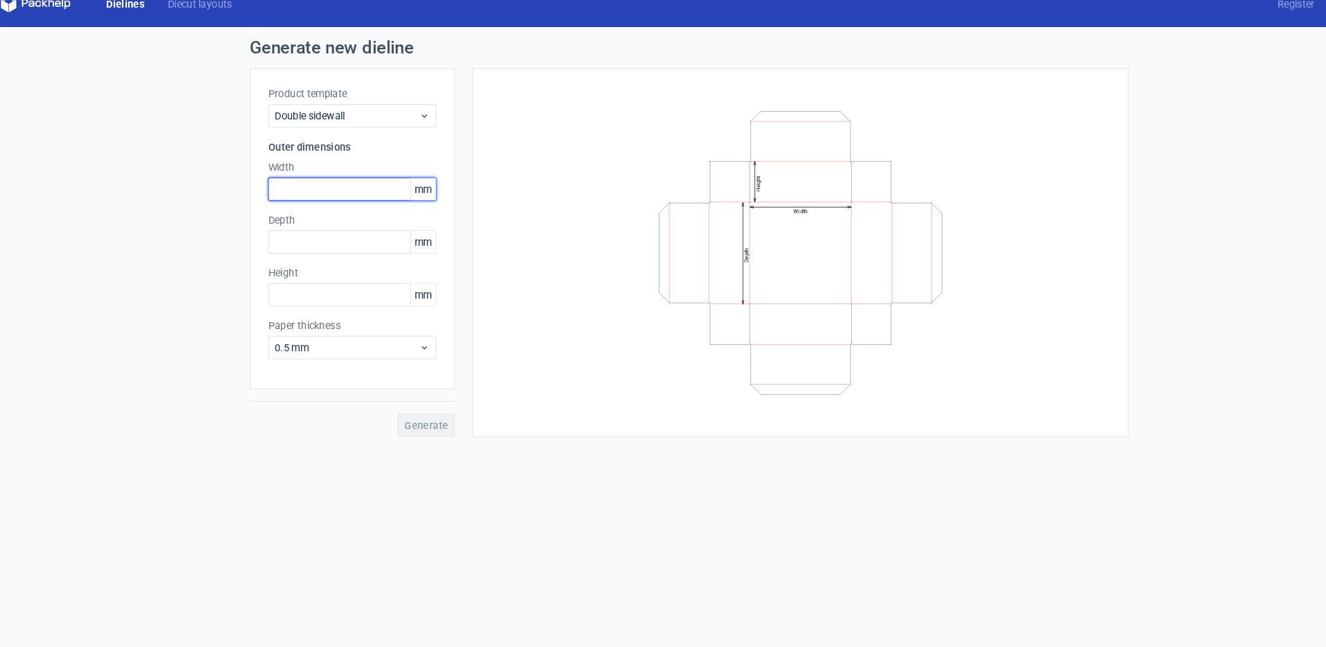
click at [319, 205] on input "text" at bounding box center [344, 198] width 160 height 22
type input "40"
click at [298, 248] on input "text" at bounding box center [344, 248] width 160 height 22
type input "50"
click at [297, 299] on input "text" at bounding box center [344, 298] width 160 height 22
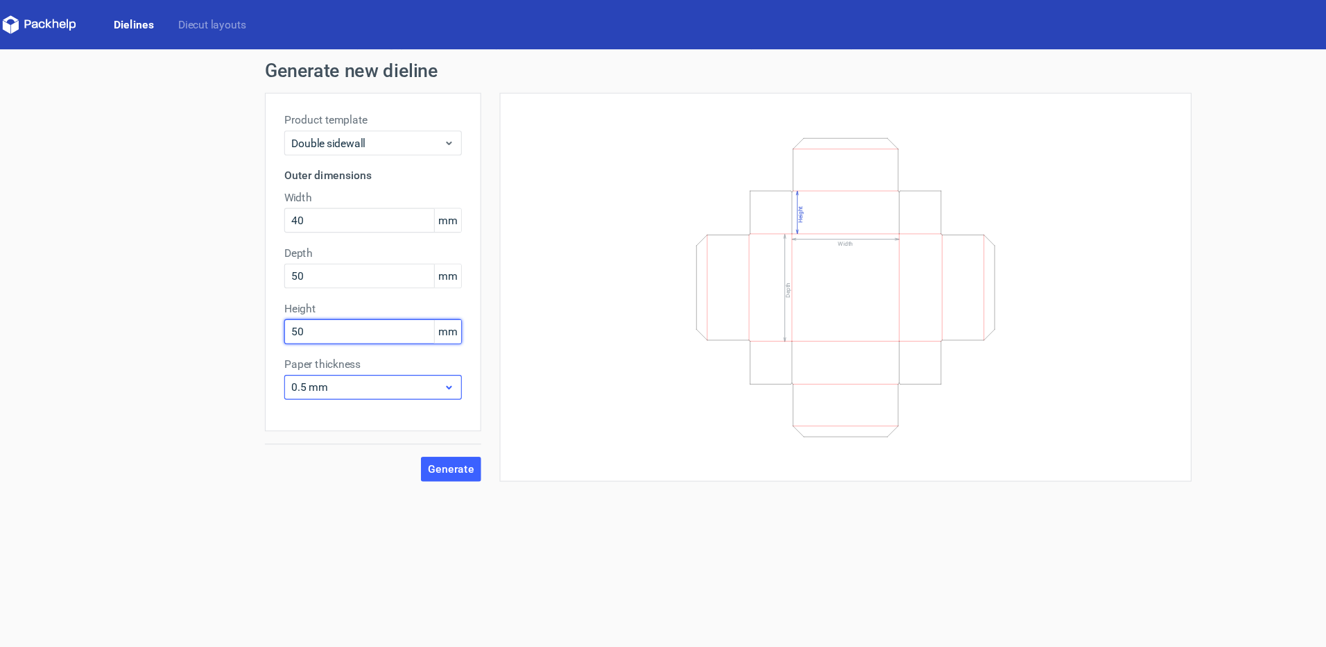
type input "50"
click at [358, 341] on span "0.5 mm" at bounding box center [339, 348] width 137 height 14
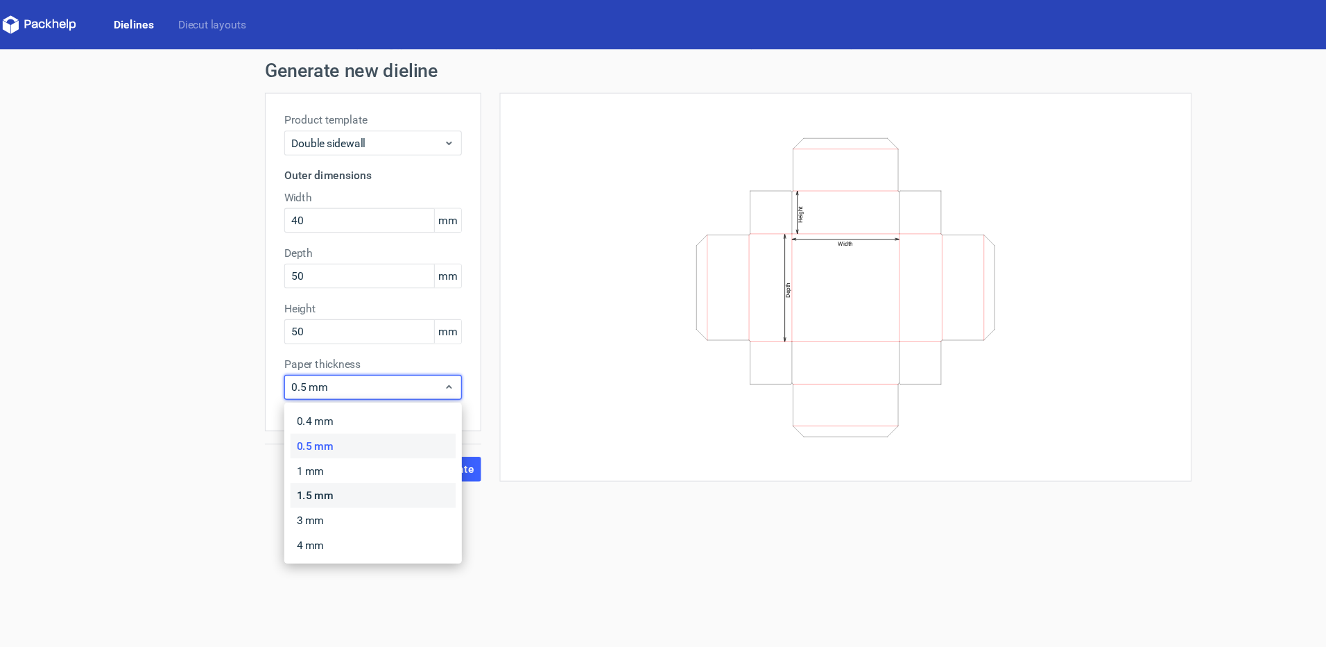
click at [316, 440] on div "1.5 mm" at bounding box center [344, 445] width 148 height 22
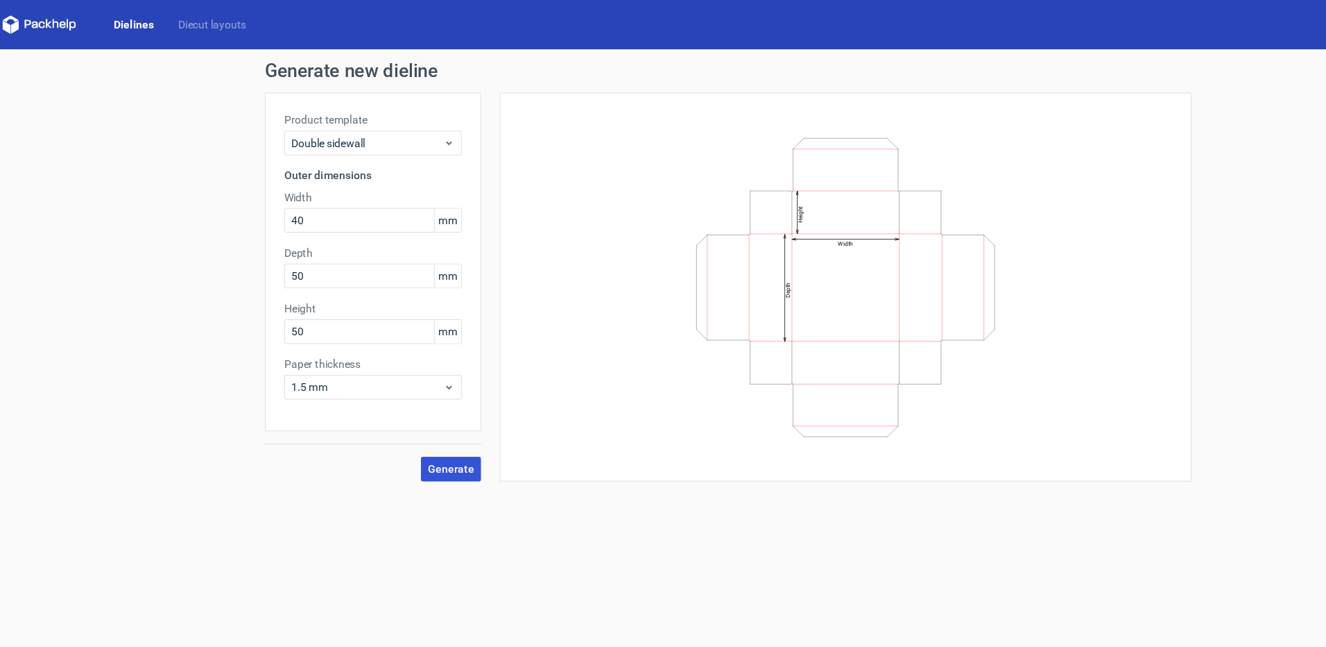
click at [398, 422] on span "Generate" at bounding box center [414, 421] width 42 height 10
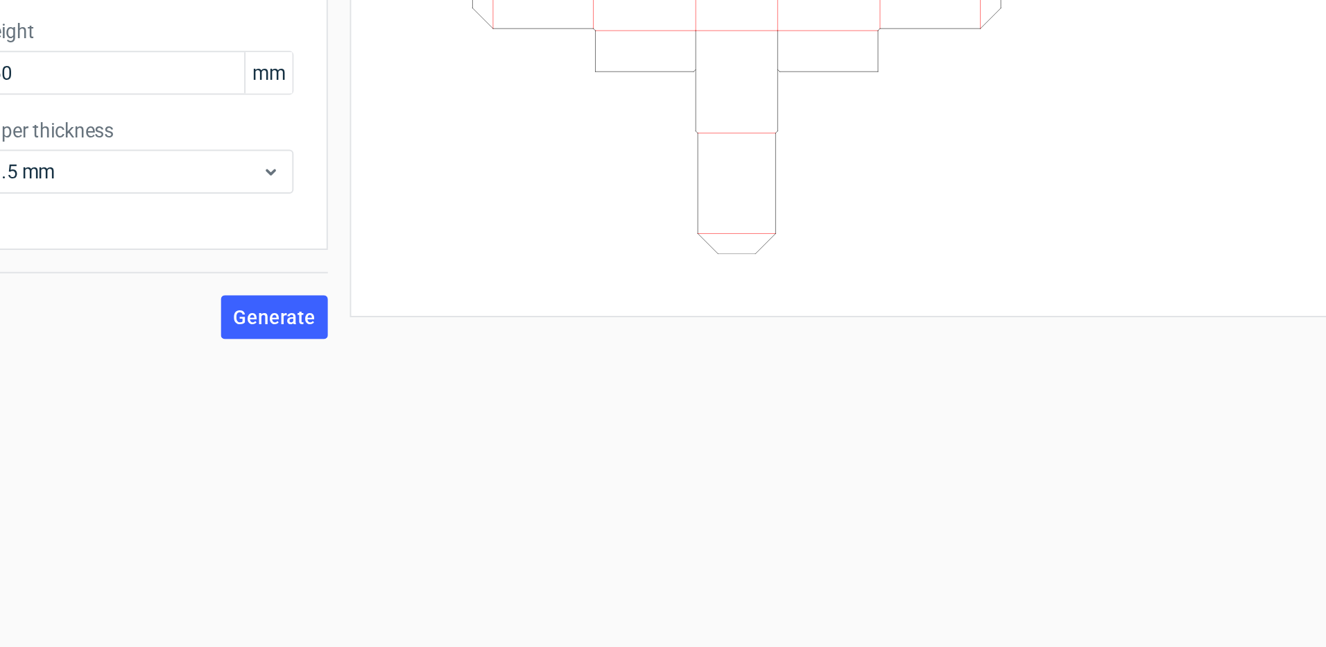
drag, startPoint x: 508, startPoint y: 350, endPoint x: 605, endPoint y: 407, distance: 112.6
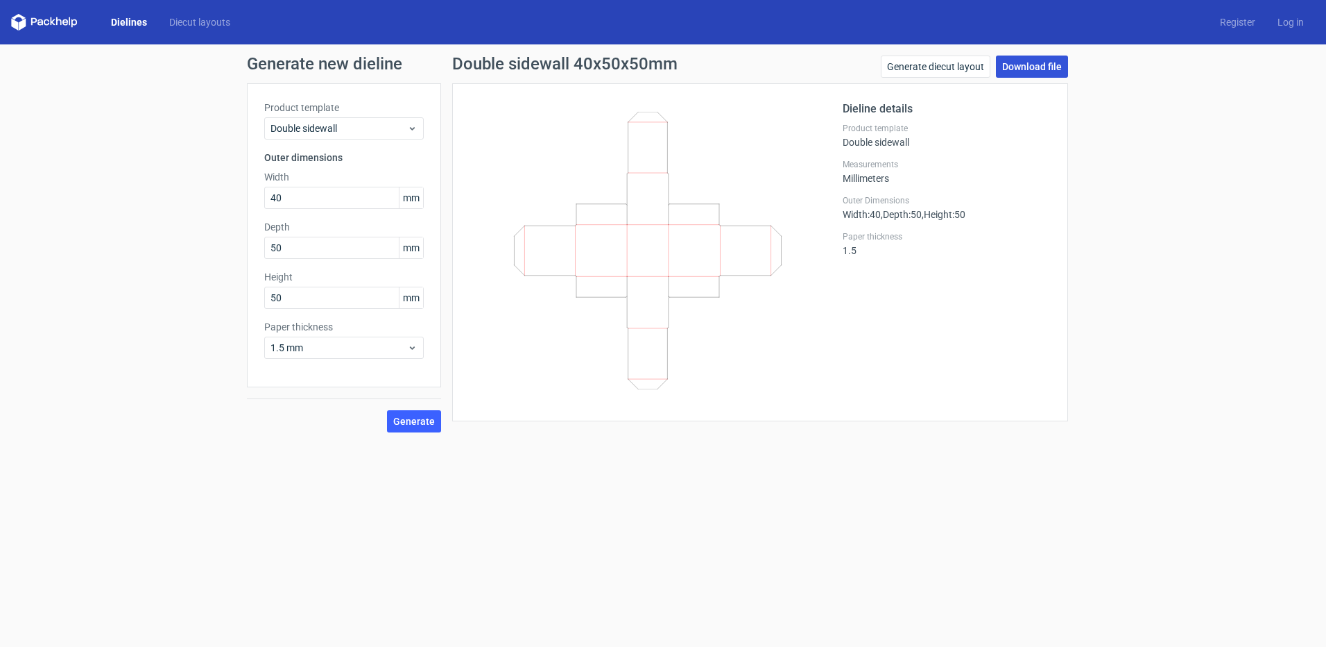
click at [1033, 66] on link "Download file" at bounding box center [1032, 67] width 72 height 22
drag, startPoint x: 137, startPoint y: 19, endPoint x: 155, endPoint y: 42, distance: 29.7
click at [137, 19] on link "Dielines" at bounding box center [129, 22] width 58 height 14
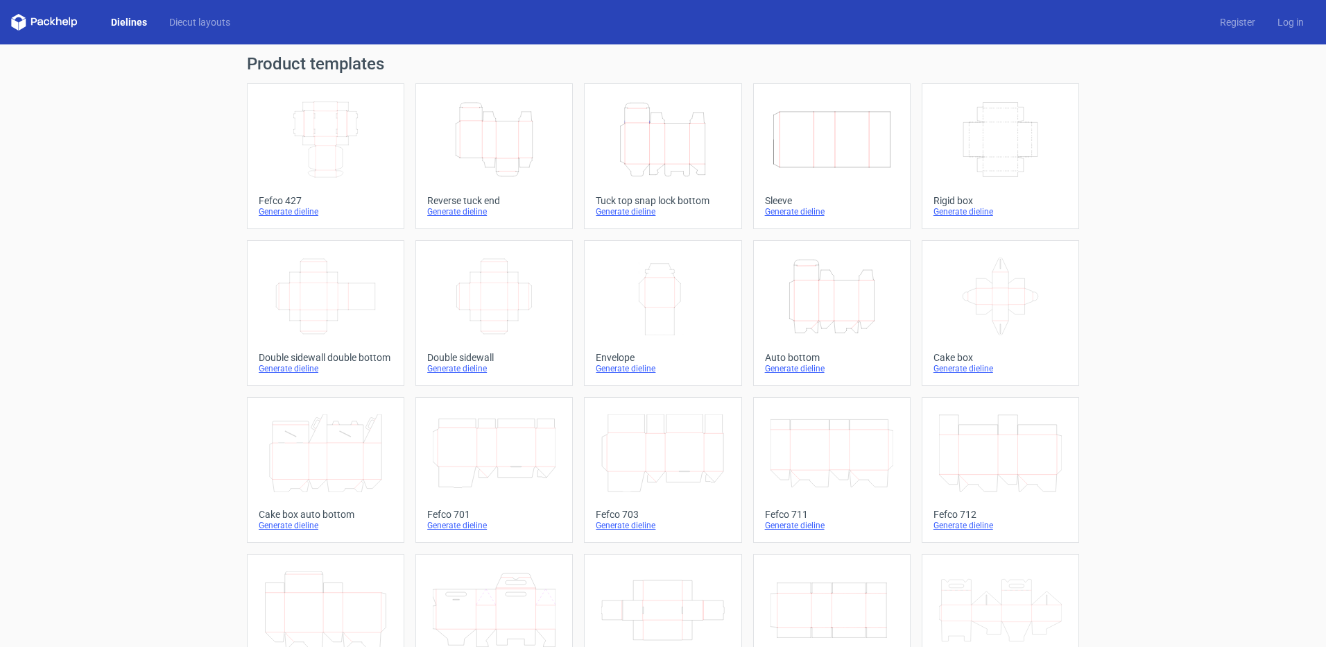
click at [862, 152] on icon "Width Depth Height" at bounding box center [832, 140] width 123 height 78
